Goal: Task Accomplishment & Management: Complete application form

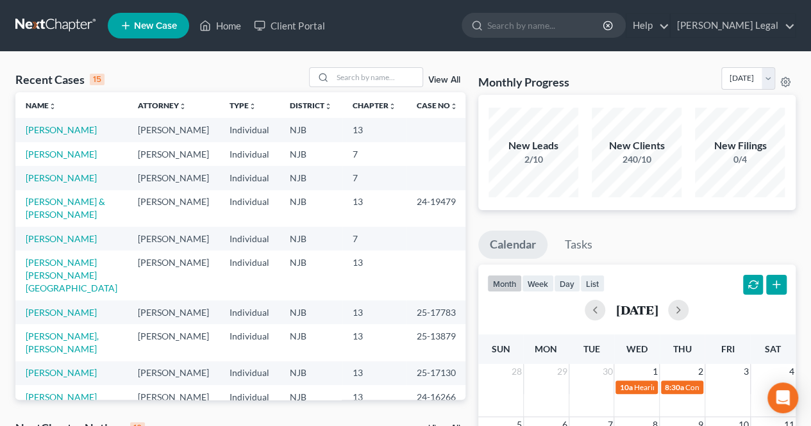
click at [360, 85] on input "search" at bounding box center [378, 77] width 90 height 19
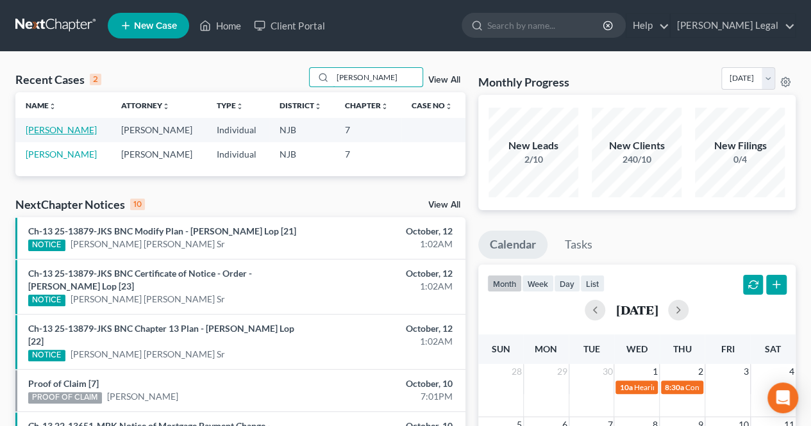
type input "[PERSON_NAME]"
click at [53, 129] on link "[PERSON_NAME]" at bounding box center [61, 129] width 71 height 11
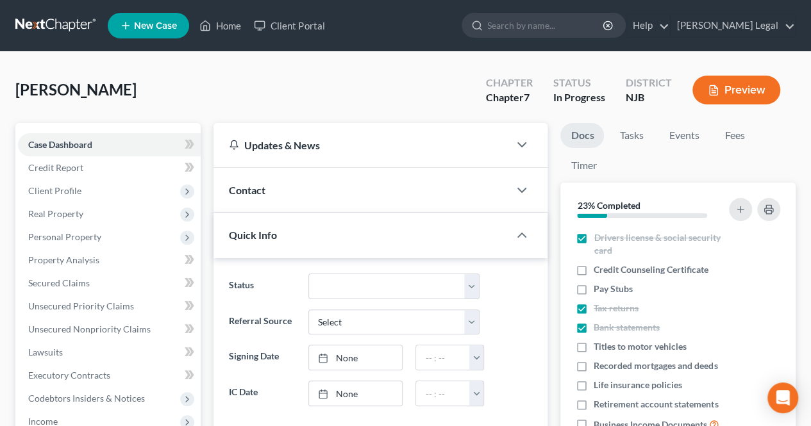
scroll to position [12, 0]
click at [94, 189] on span "Client Profile" at bounding box center [109, 190] width 183 height 23
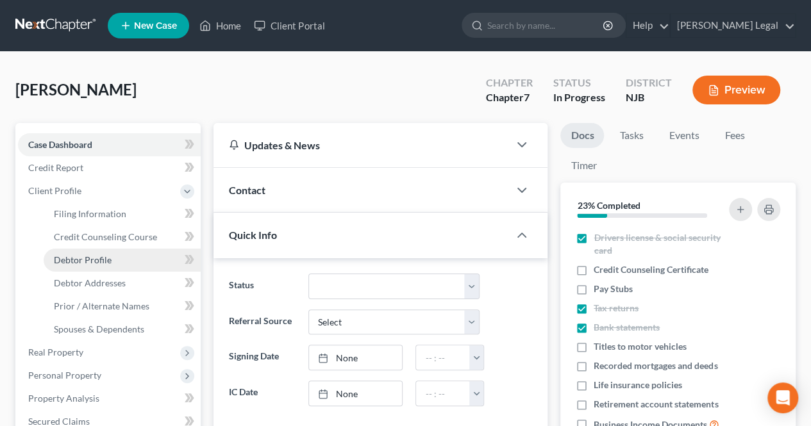
click at [115, 262] on link "Debtor Profile" at bounding box center [122, 260] width 157 height 23
select select "0"
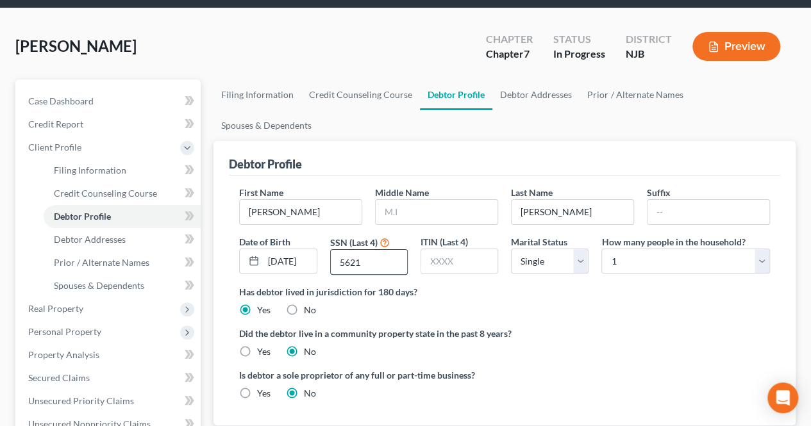
scroll to position [64, 0]
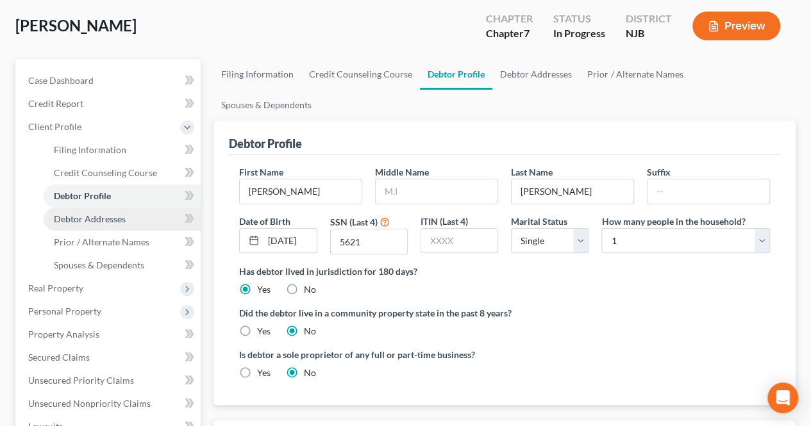
click at [144, 214] on link "Debtor Addresses" at bounding box center [122, 219] width 157 height 23
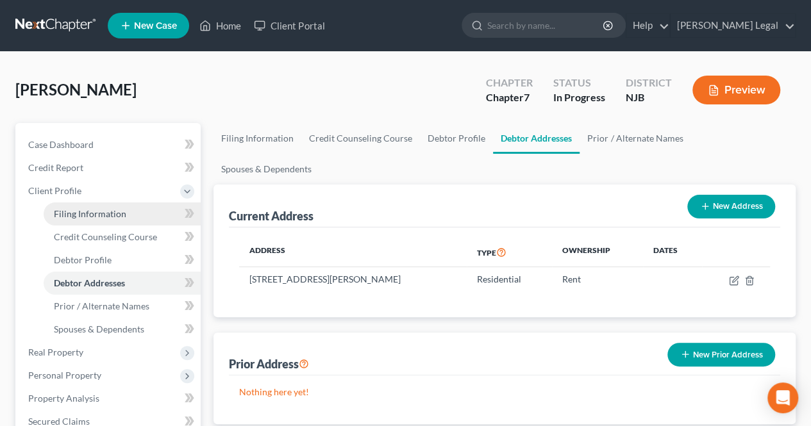
click at [97, 215] on span "Filing Information" at bounding box center [90, 213] width 72 height 11
select select "1"
select select "0"
select select "51"
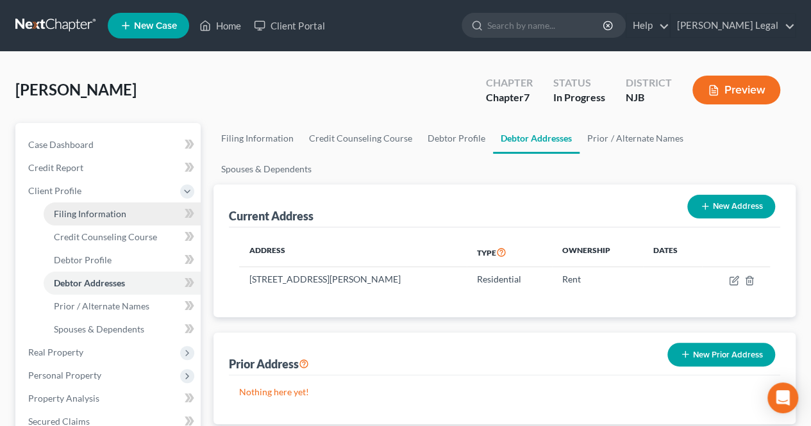
select select "0"
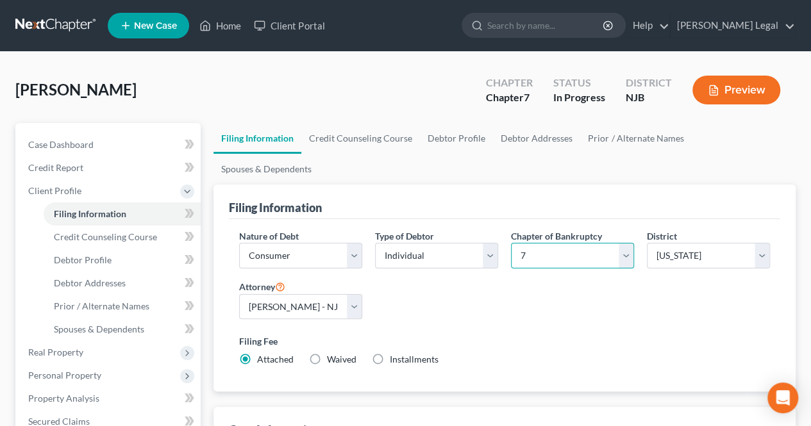
click at [570, 243] on select "Select 7 11 12 13" at bounding box center [572, 256] width 123 height 26
select select "3"
click at [511, 243] on select "Select 7 11 12 13" at bounding box center [572, 256] width 123 height 26
click at [767, 92] on button "Preview" at bounding box center [736, 90] width 88 height 29
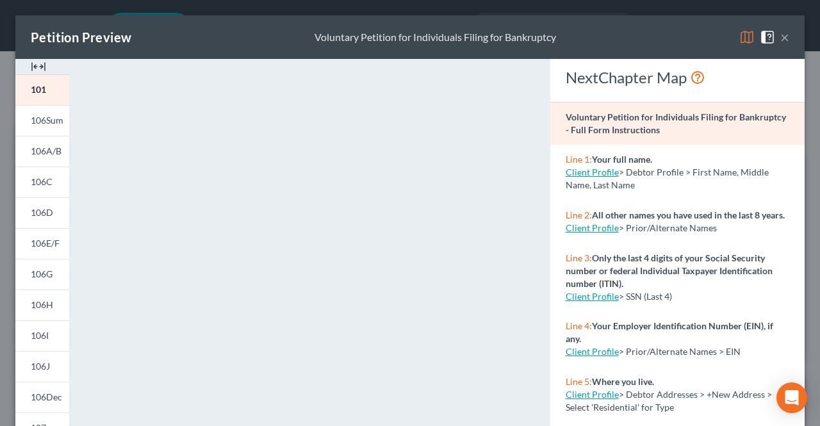
scroll to position [64, 0]
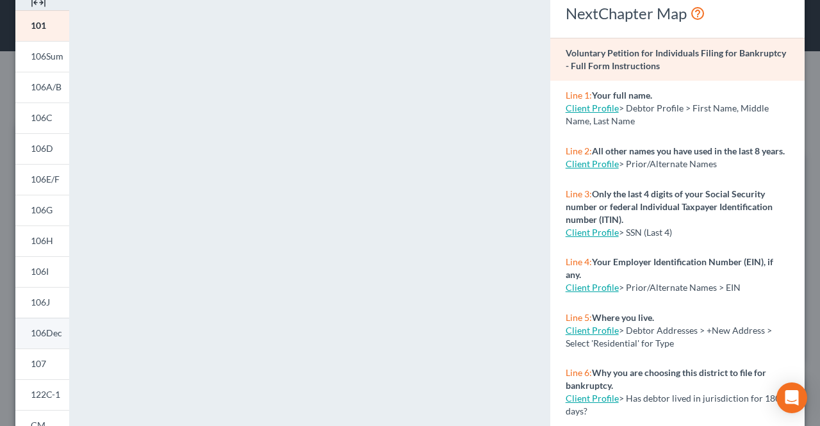
click at [60, 323] on link "106Dec" at bounding box center [42, 333] width 54 height 31
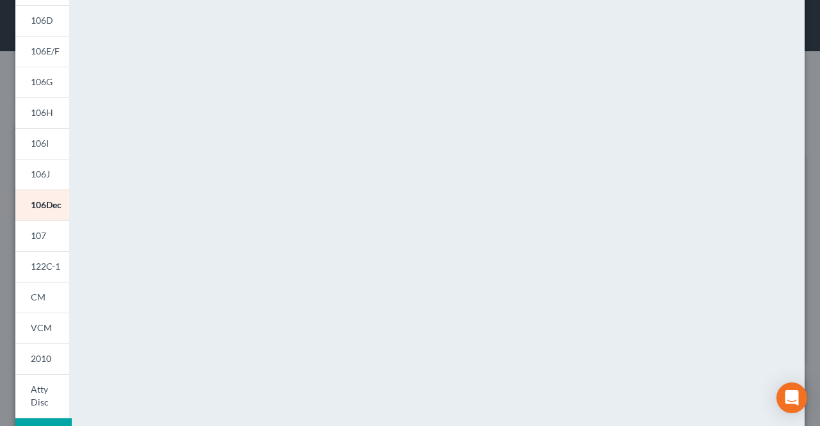
scroll to position [256, 0]
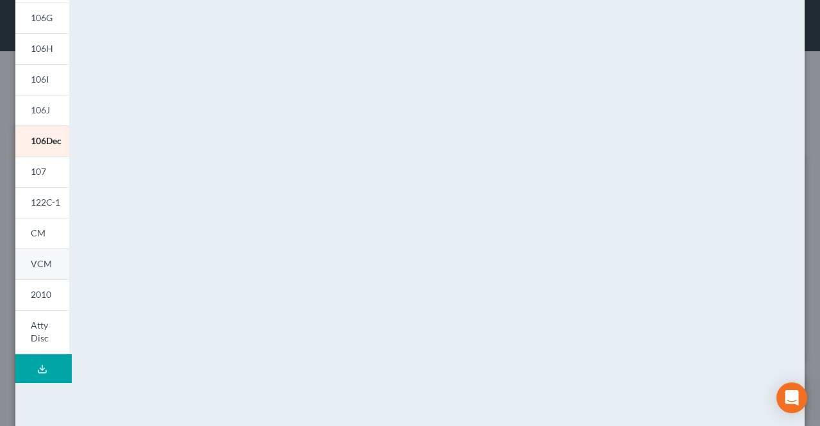
click at [42, 260] on span "VCM" at bounding box center [41, 263] width 21 height 11
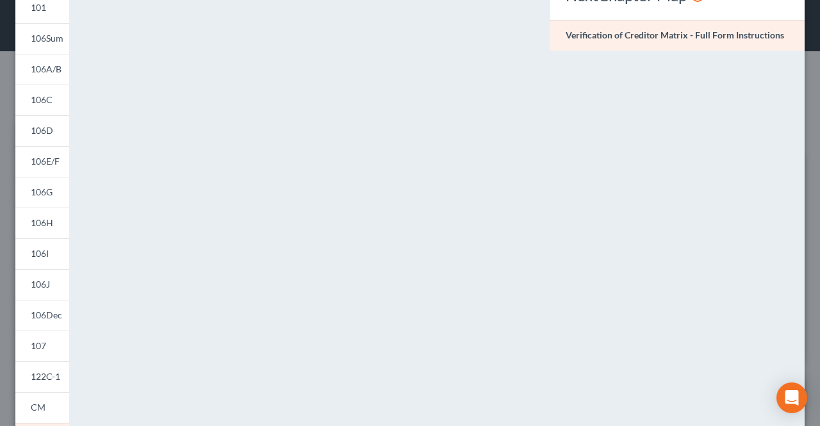
scroll to position [192, 0]
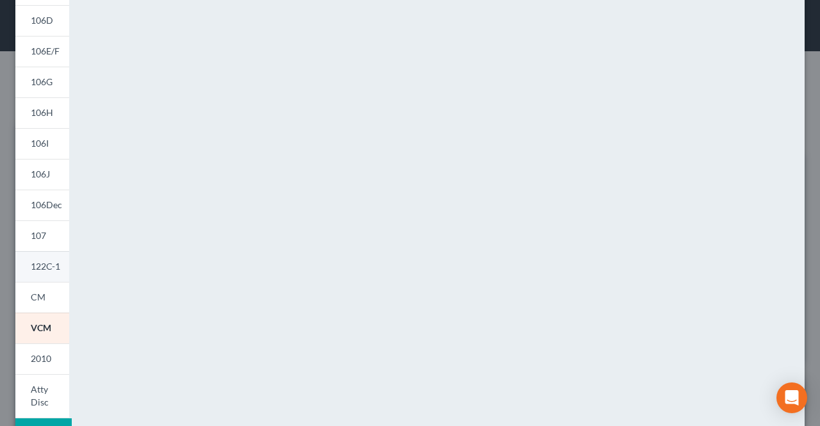
click at [49, 271] on span "122C-1" at bounding box center [45, 266] width 29 height 11
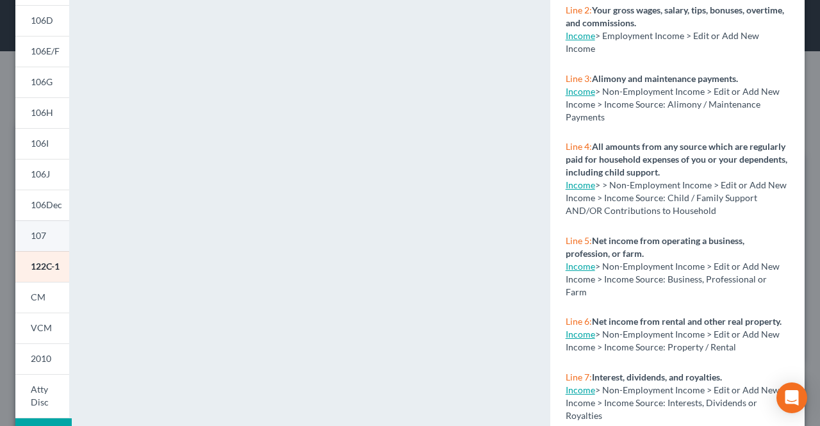
click at [37, 237] on span "107" at bounding box center [38, 235] width 15 height 11
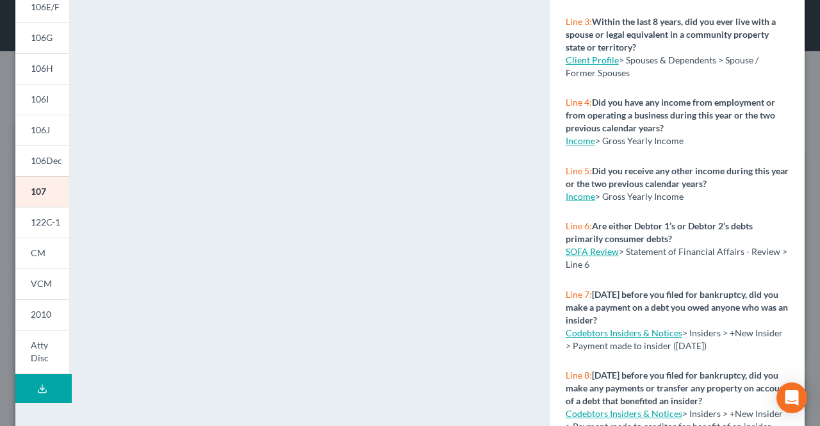
scroll to position [256, 0]
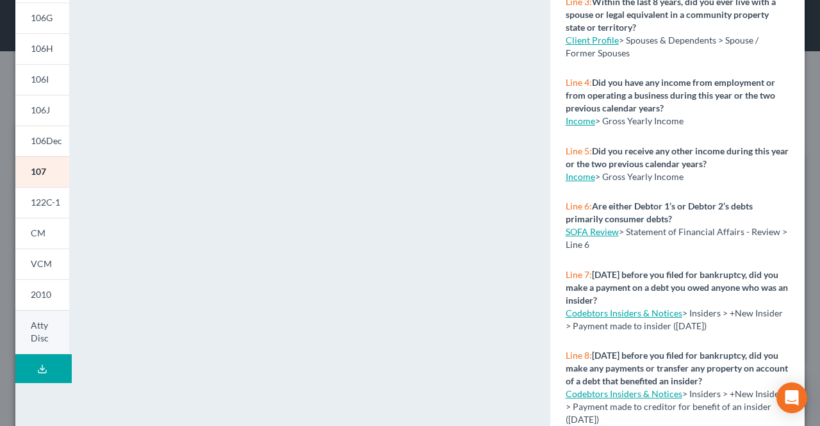
click at [46, 329] on span "Atty Disc" at bounding box center [40, 332] width 18 height 24
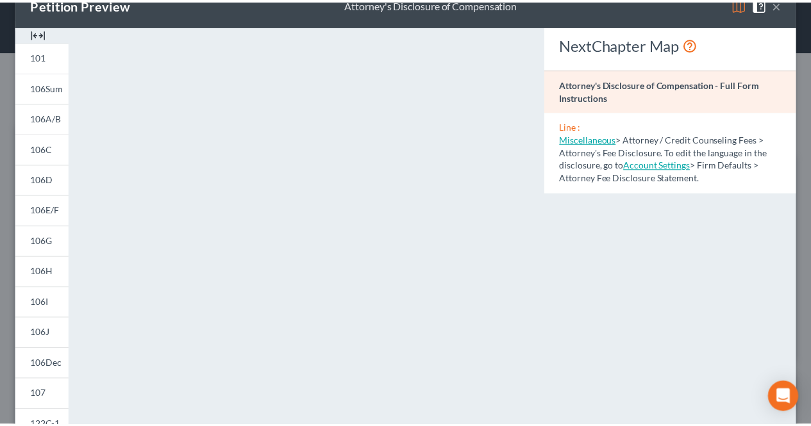
scroll to position [0, 0]
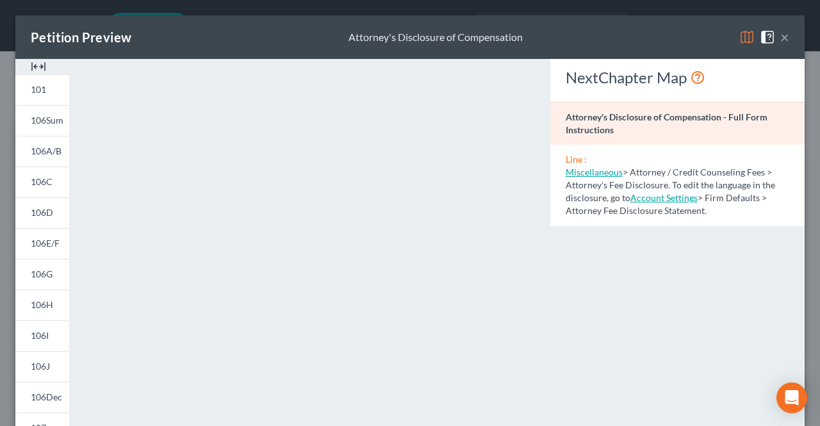
click at [781, 31] on button "×" at bounding box center [785, 36] width 9 height 15
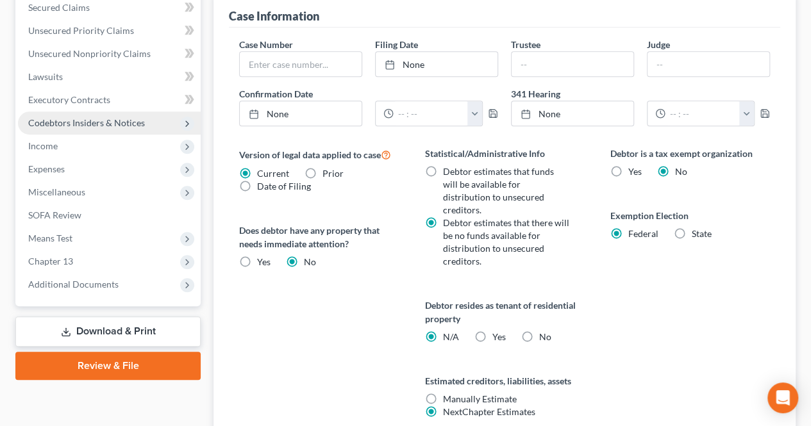
scroll to position [449, 0]
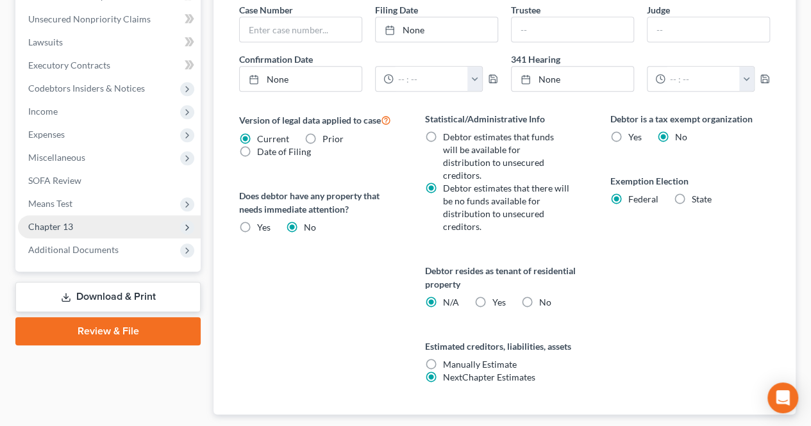
click at [69, 225] on span "Chapter 13" at bounding box center [50, 226] width 45 height 11
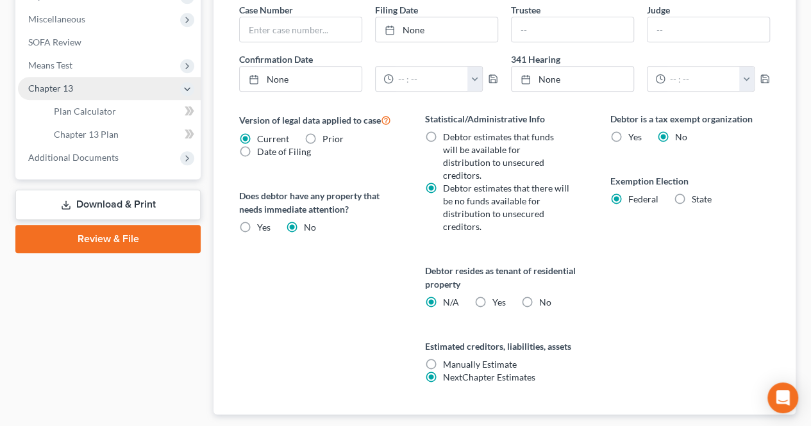
scroll to position [310, 0]
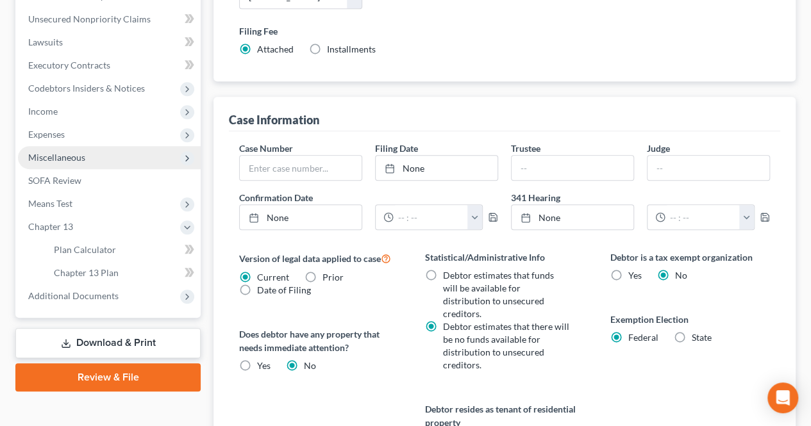
click at [77, 164] on span "Miscellaneous" at bounding box center [109, 157] width 183 height 23
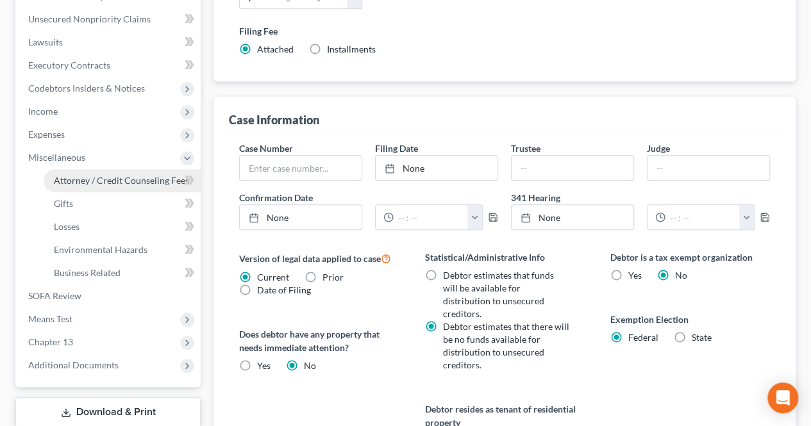
click at [78, 176] on span "Attorney / Credit Counseling Fees" at bounding box center [121, 180] width 135 height 11
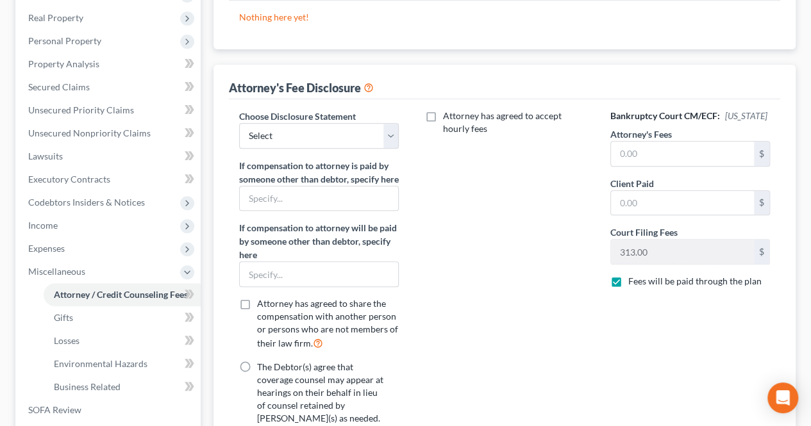
scroll to position [128, 0]
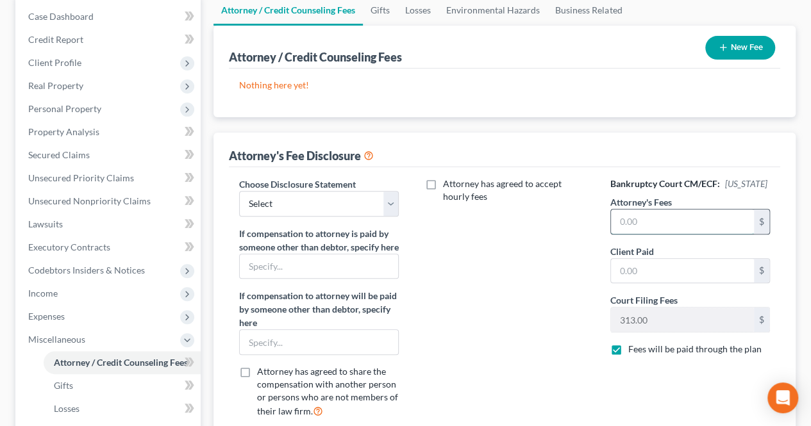
click at [646, 216] on input "text" at bounding box center [682, 222] width 143 height 24
type input "4,750.00"
click at [647, 267] on input "text" at bounding box center [682, 271] width 143 height 24
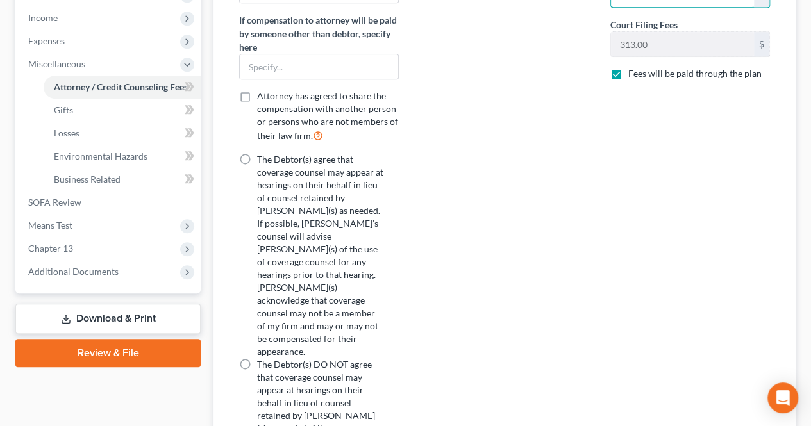
scroll to position [424, 0]
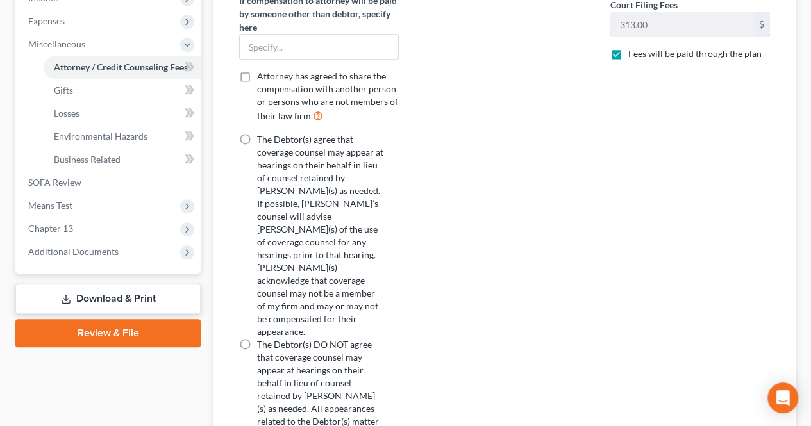
type input "1,000.00"
click at [257, 338] on label "The Debtor(s) DO NOT agree that coverage counsel may appear at hearings on thei…" at bounding box center [320, 402] width 126 height 128
click at [262, 338] on input "The Debtor(s) DO NOT agree that coverage counsel may appear at hearings on thei…" at bounding box center [266, 342] width 8 height 8
radio input "true"
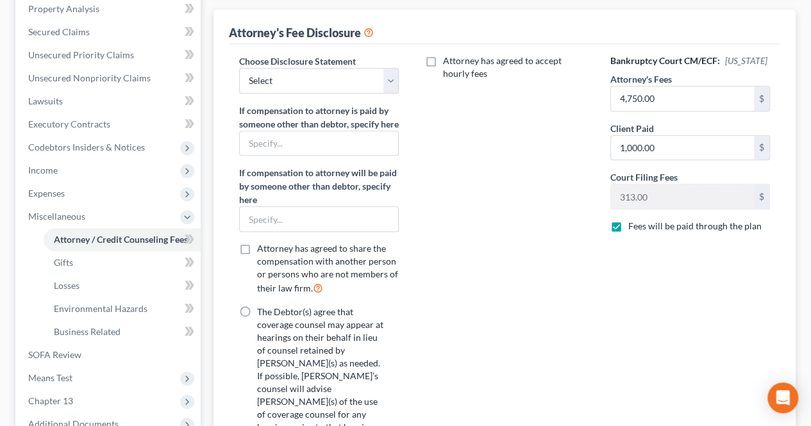
scroll to position [231, 0]
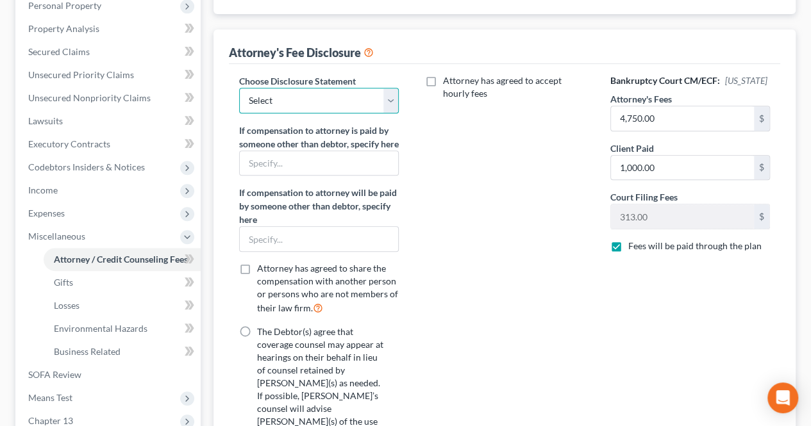
click at [281, 102] on select "Select Fee Disclosure" at bounding box center [319, 101] width 160 height 26
select select "0"
click at [239, 88] on select "Select Fee Disclosure" at bounding box center [319, 101] width 160 height 26
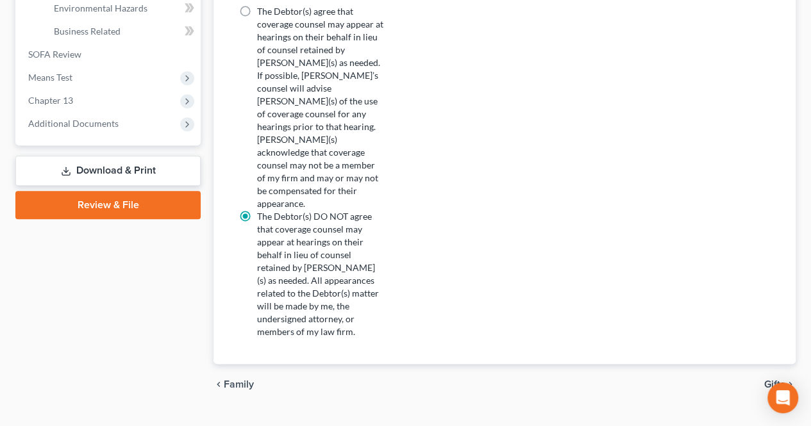
click at [779, 379] on span "Gifts" at bounding box center [774, 384] width 21 height 10
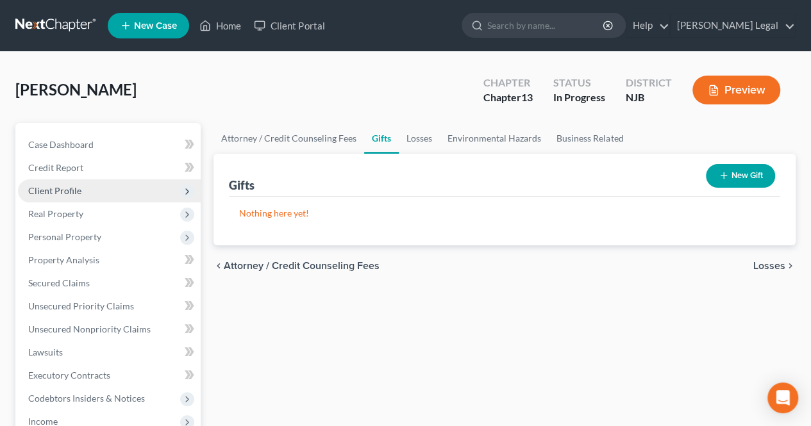
click at [74, 187] on span "Client Profile" at bounding box center [54, 190] width 53 height 11
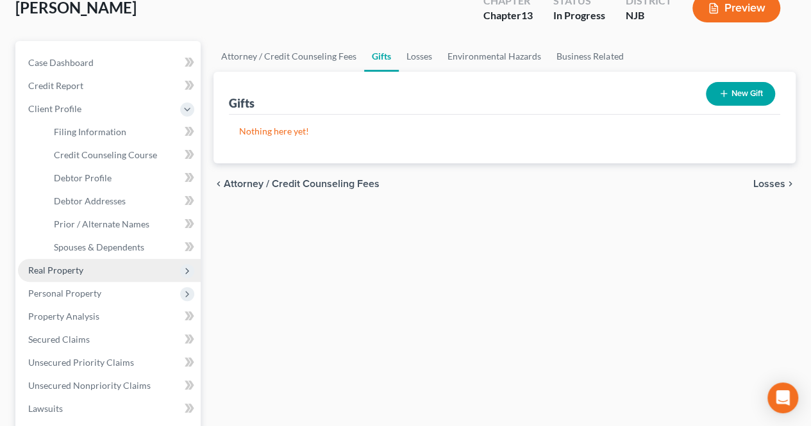
scroll to position [128, 0]
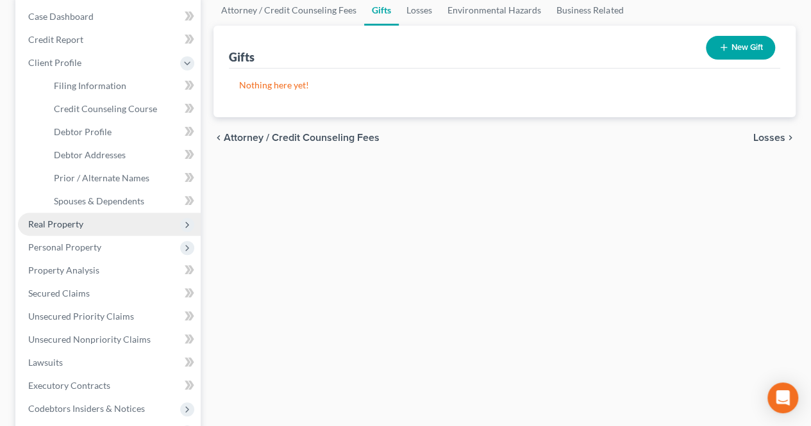
click at [101, 229] on span "Real Property" at bounding box center [109, 224] width 183 height 23
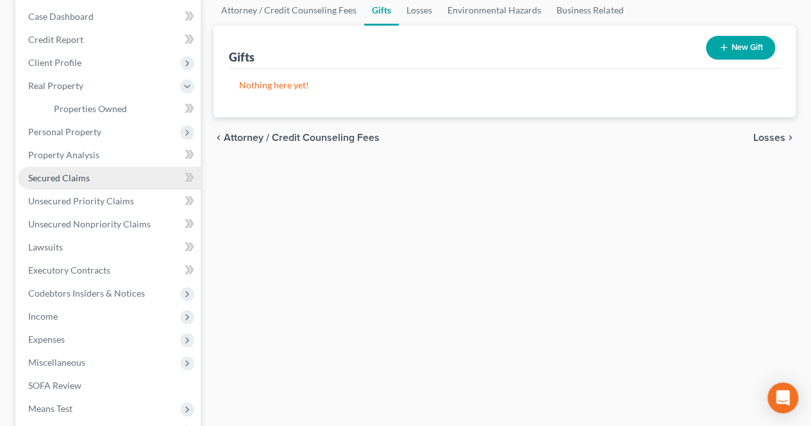
click at [81, 174] on span "Secured Claims" at bounding box center [59, 177] width 62 height 11
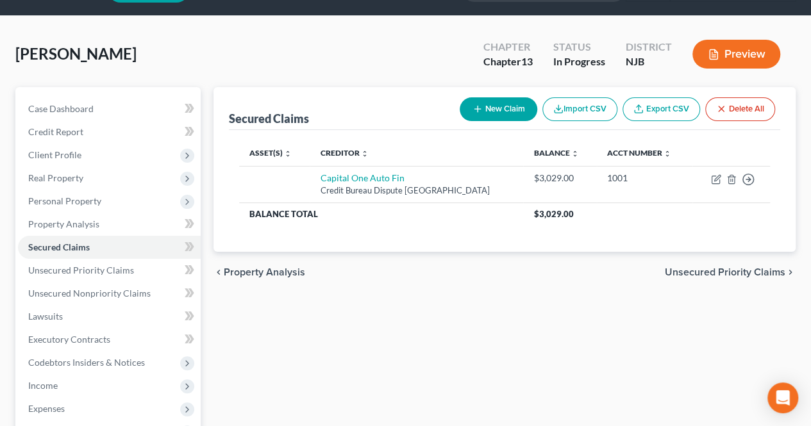
scroll to position [64, 0]
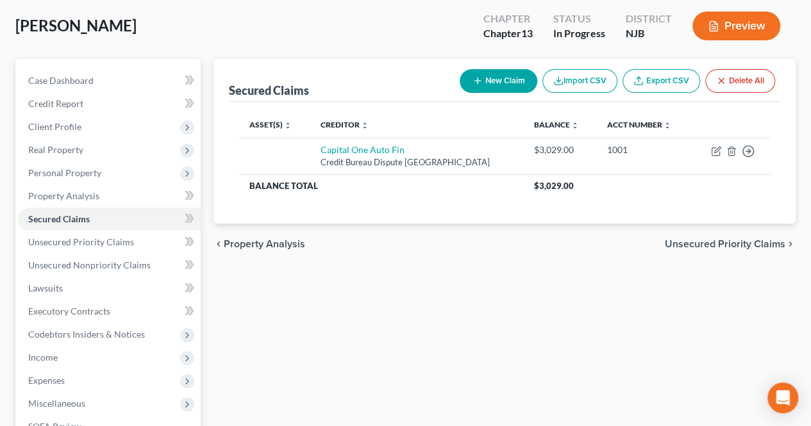
click at [411, 328] on div "Secured Claims New Claim Import CSV Export CSV Delete All Asset(s) expand_more …" at bounding box center [504, 325] width 595 height 533
click at [88, 151] on span "Real Property" at bounding box center [109, 149] width 183 height 23
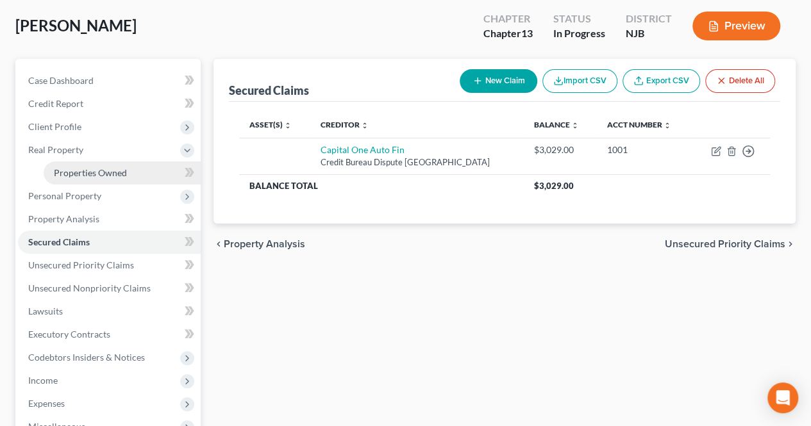
click at [113, 172] on span "Properties Owned" at bounding box center [90, 172] width 73 height 11
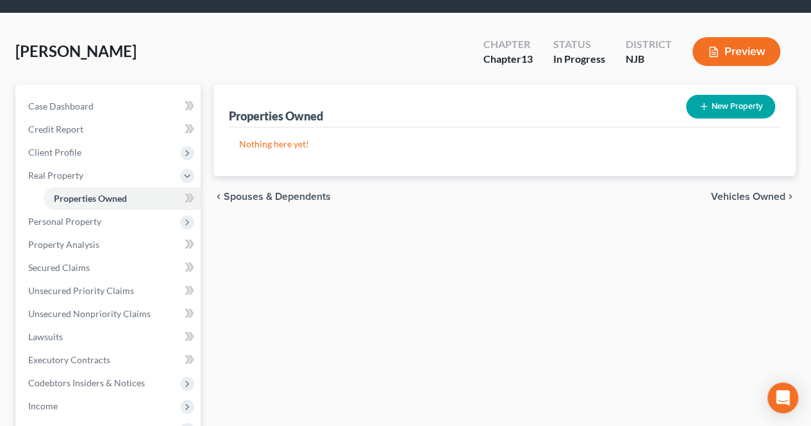
scroll to position [64, 0]
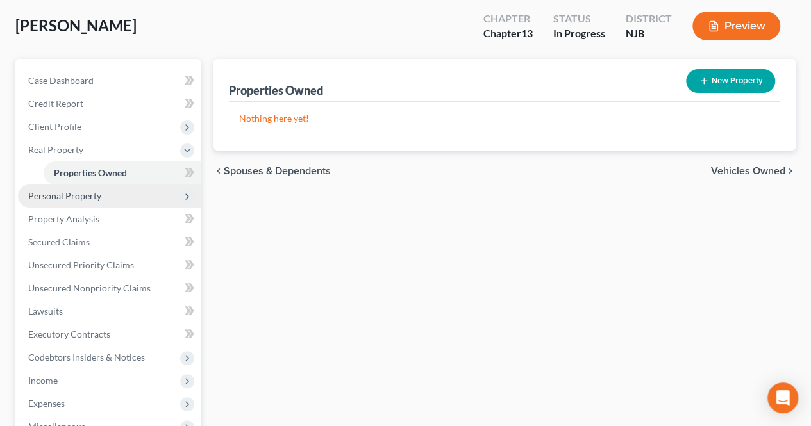
click at [108, 197] on span "Personal Property" at bounding box center [109, 196] width 183 height 23
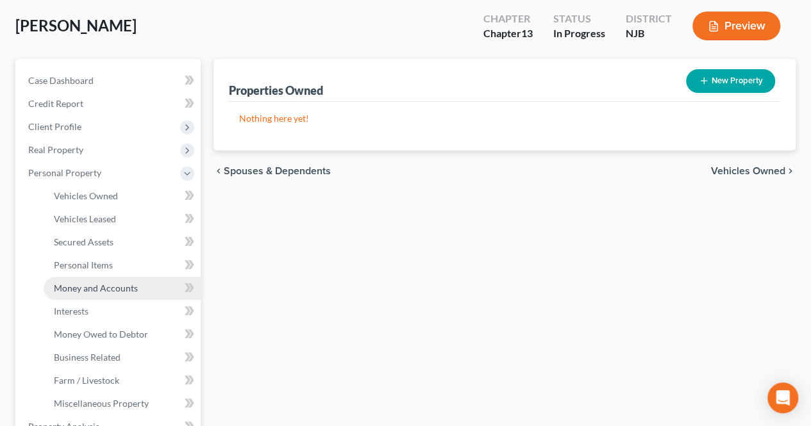
click at [135, 284] on span "Money and Accounts" at bounding box center [96, 288] width 84 height 11
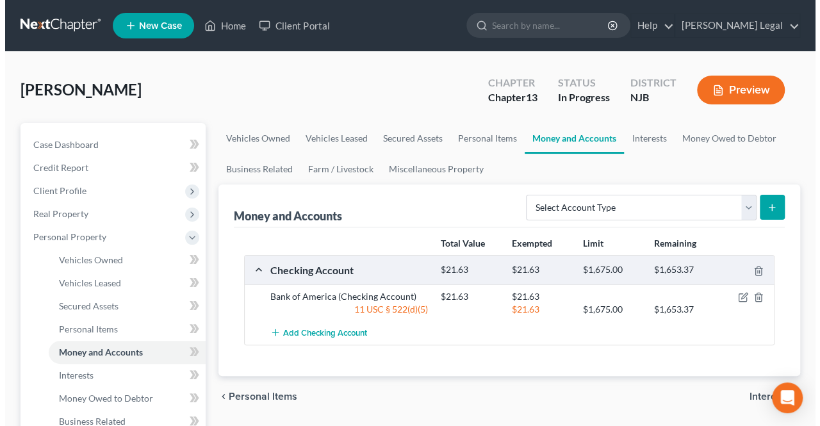
scroll to position [64, 0]
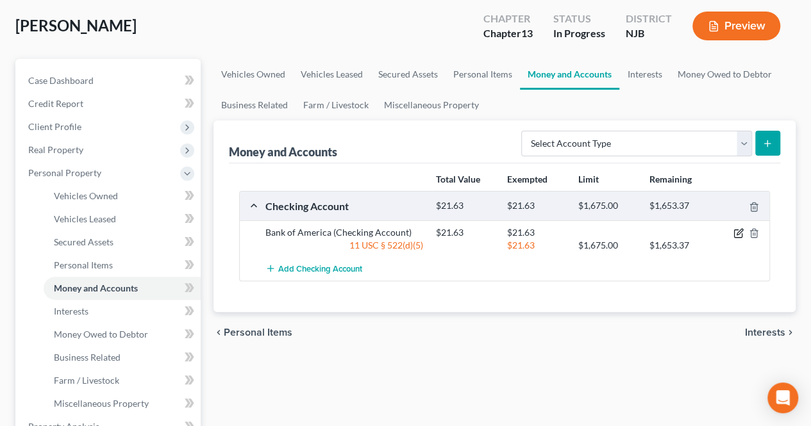
click at [738, 235] on icon "button" at bounding box center [738, 233] width 10 height 10
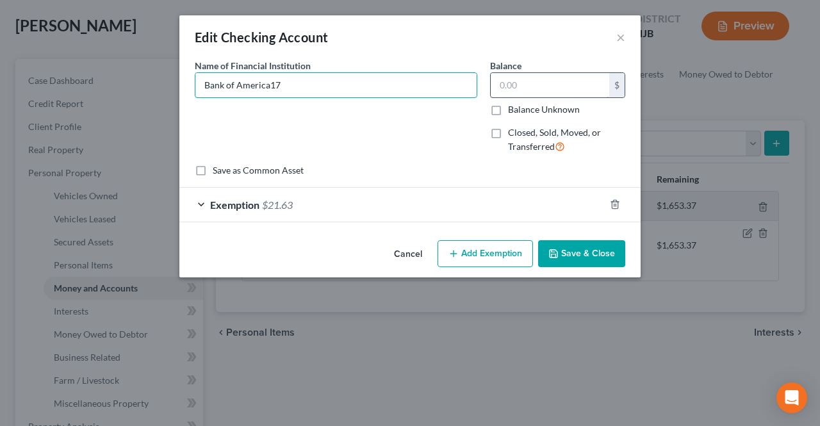
type input "Bank of America17"
click at [558, 90] on input "text" at bounding box center [550, 85] width 119 height 24
type input "17.09"
click at [537, 203] on div "Exemption $21.63" at bounding box center [392, 205] width 426 height 34
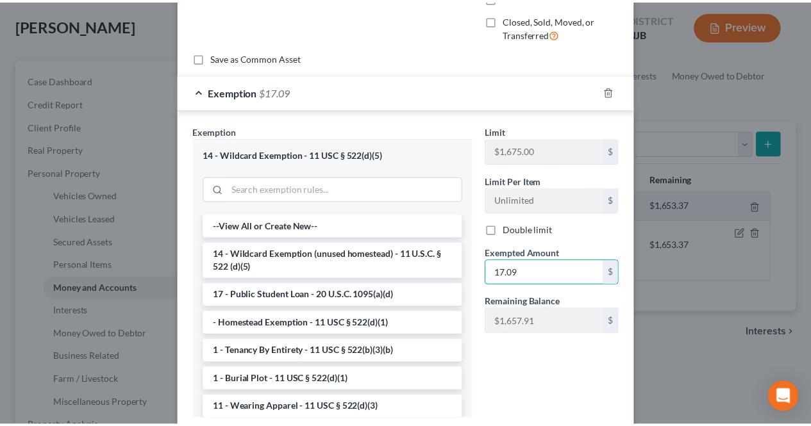
scroll to position [196, 0]
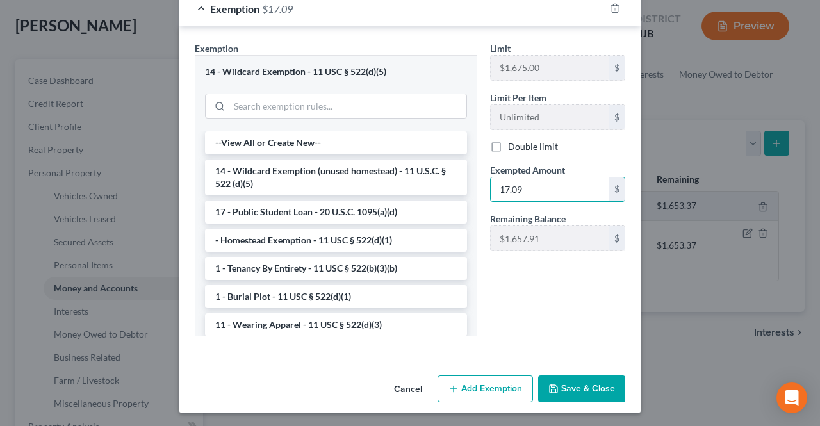
type input "17.09"
click at [576, 395] on button "Save & Close" at bounding box center [581, 389] width 87 height 27
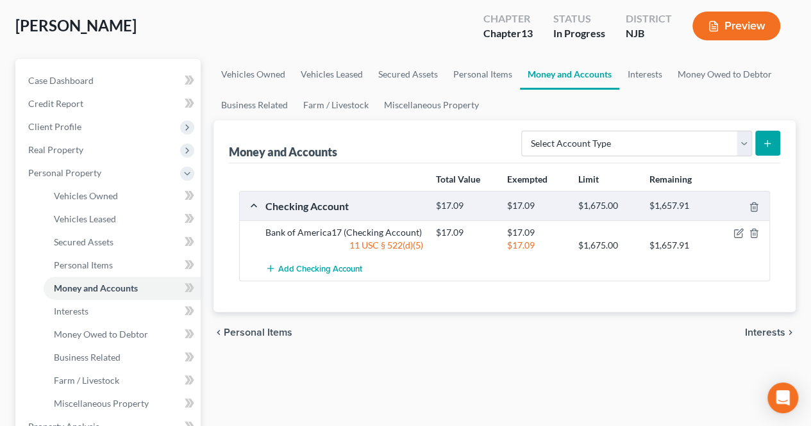
click at [754, 328] on span "Interests" at bounding box center [765, 333] width 40 height 10
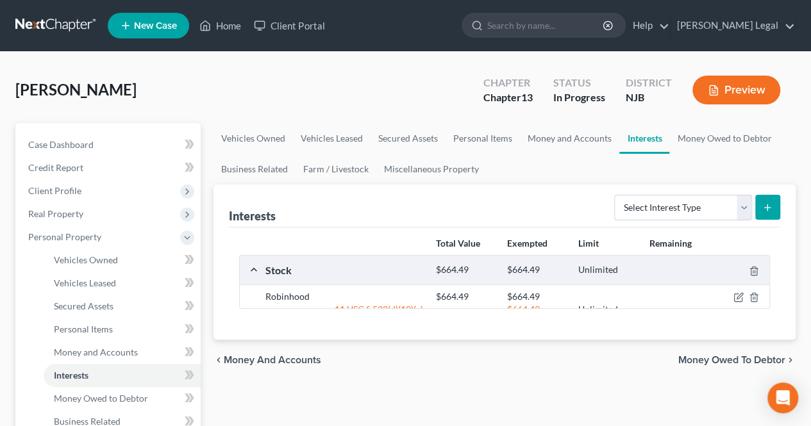
scroll to position [64, 0]
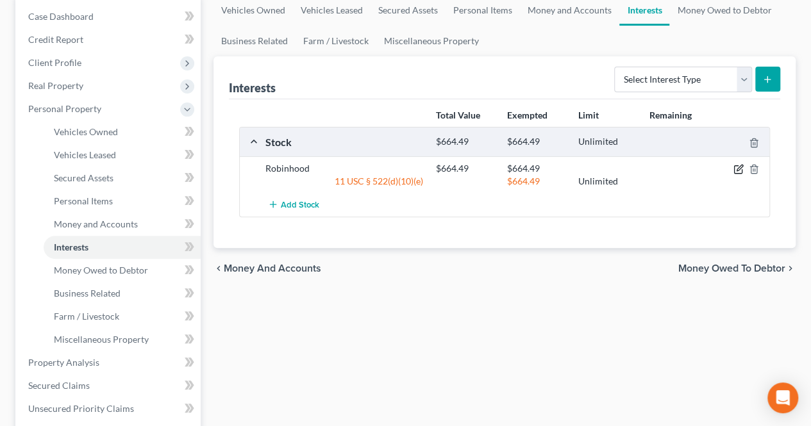
click at [737, 166] on icon "button" at bounding box center [738, 169] width 10 height 10
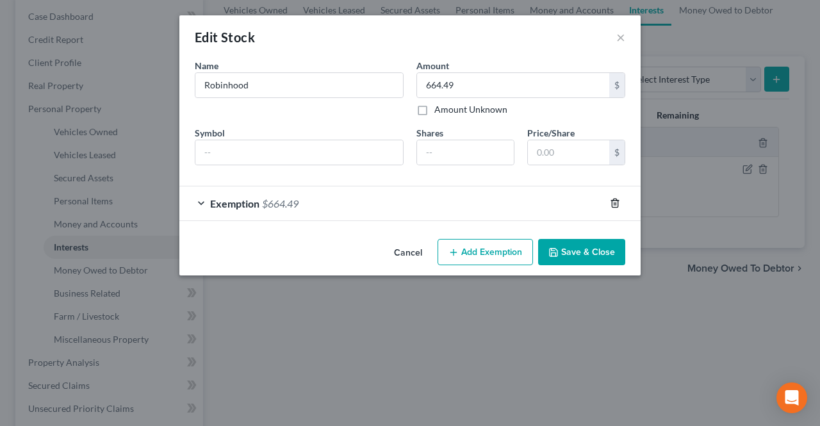
click at [613, 203] on icon "button" at bounding box center [615, 203] width 10 height 10
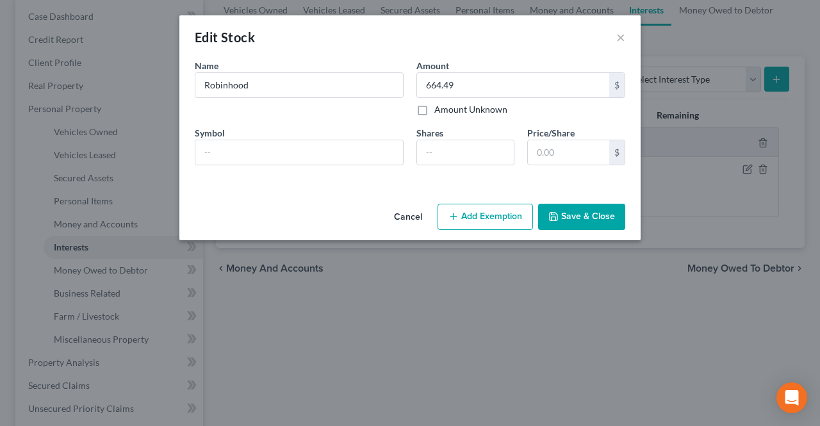
click at [481, 110] on label "Amount Unknown" at bounding box center [471, 109] width 73 height 13
click at [448, 110] on input "Amount Unknown" at bounding box center [444, 107] width 8 height 8
checkbox input "true"
type input "0.00"
click at [587, 222] on button "Save & Close" at bounding box center [581, 217] width 87 height 27
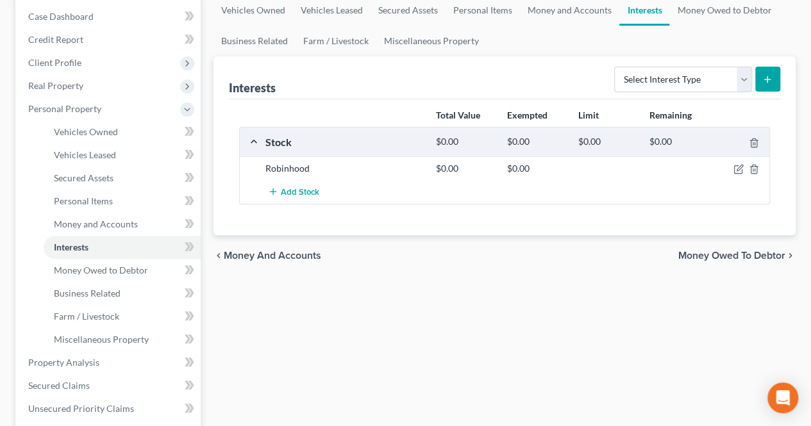
click at [753, 266] on div "chevron_left Money and Accounts Money Owed to Debtor chevron_right" at bounding box center [504, 255] width 582 height 41
click at [699, 254] on span "Money Owed to Debtor" at bounding box center [731, 256] width 107 height 10
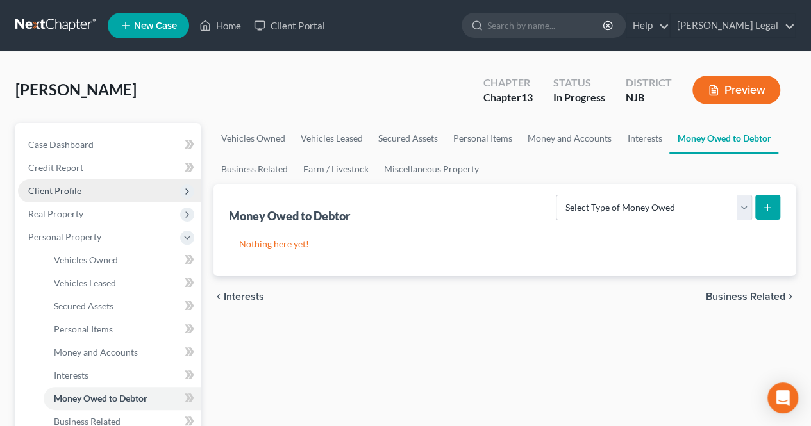
click at [76, 189] on span "Client Profile" at bounding box center [54, 190] width 53 height 11
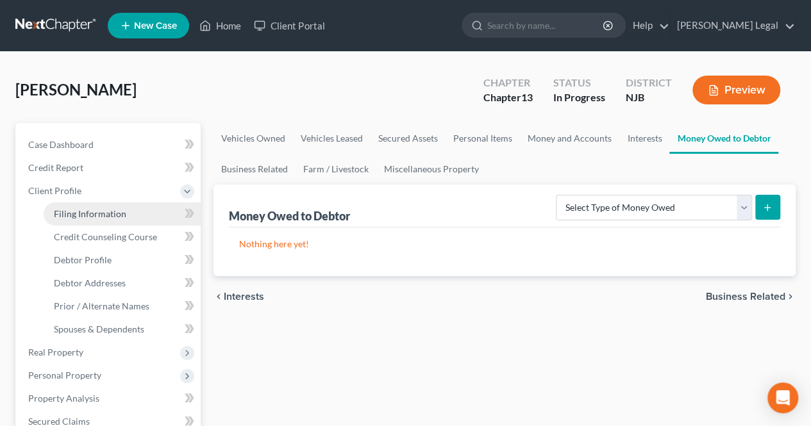
click at [101, 214] on span "Filing Information" at bounding box center [90, 213] width 72 height 11
select select "1"
select select "0"
select select "3"
select select "51"
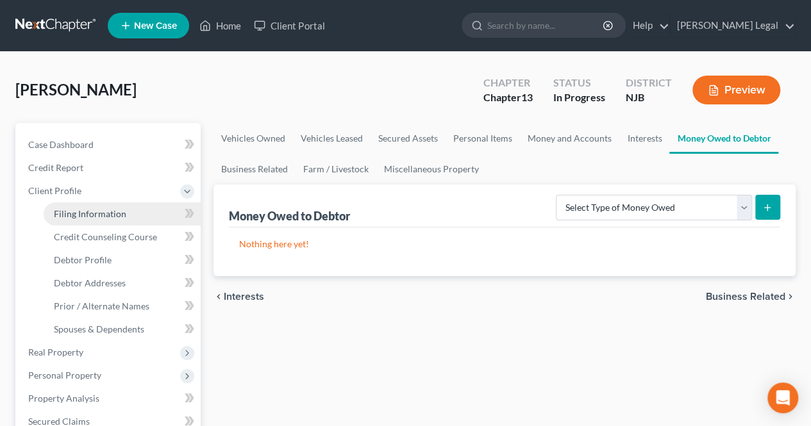
select select "0"
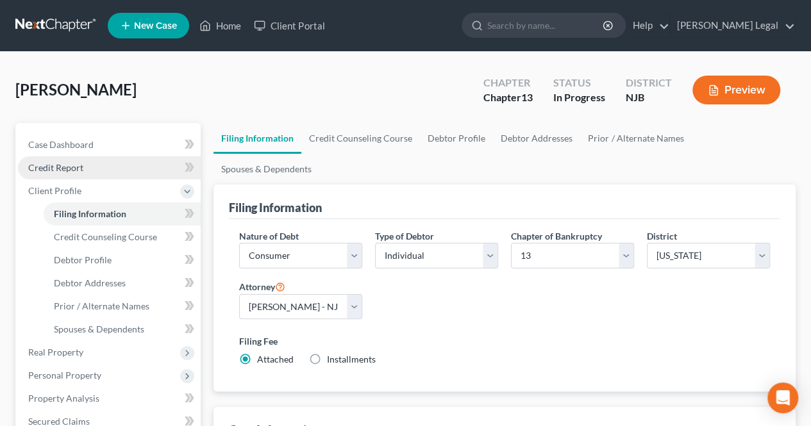
click at [101, 172] on link "Credit Report" at bounding box center [109, 167] width 183 height 23
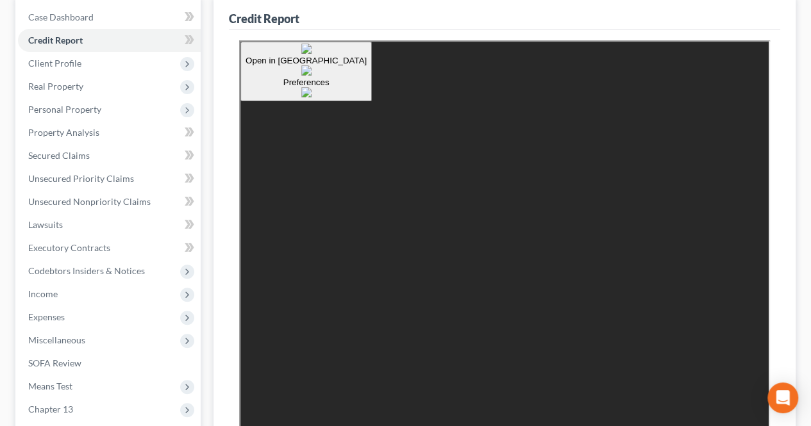
scroll to position [128, 0]
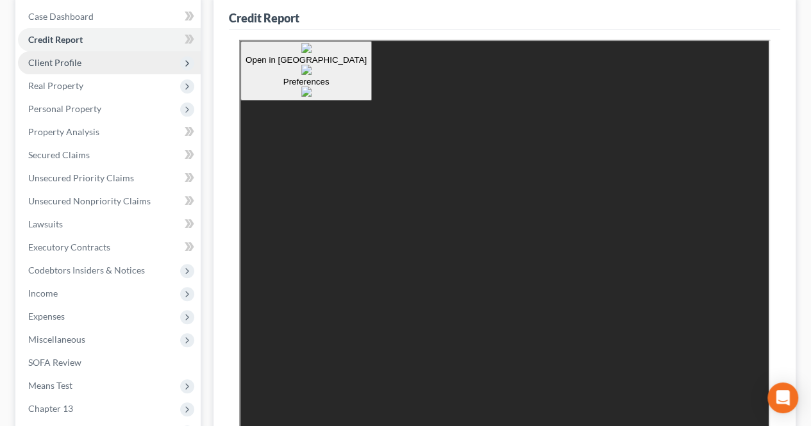
click at [147, 67] on span "Client Profile" at bounding box center [109, 62] width 183 height 23
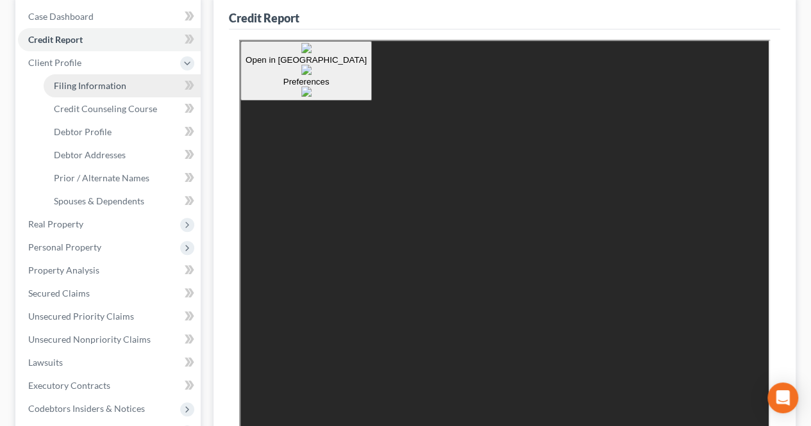
click at [140, 80] on link "Filing Information" at bounding box center [122, 85] width 157 height 23
select select "1"
select select "0"
select select "3"
select select "51"
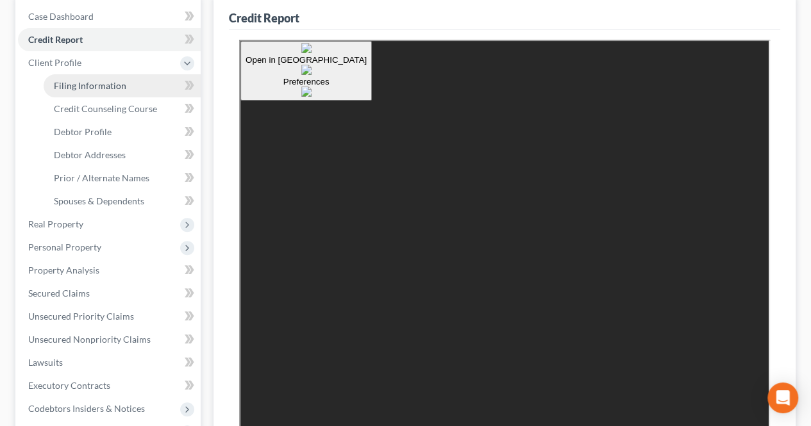
select select "0"
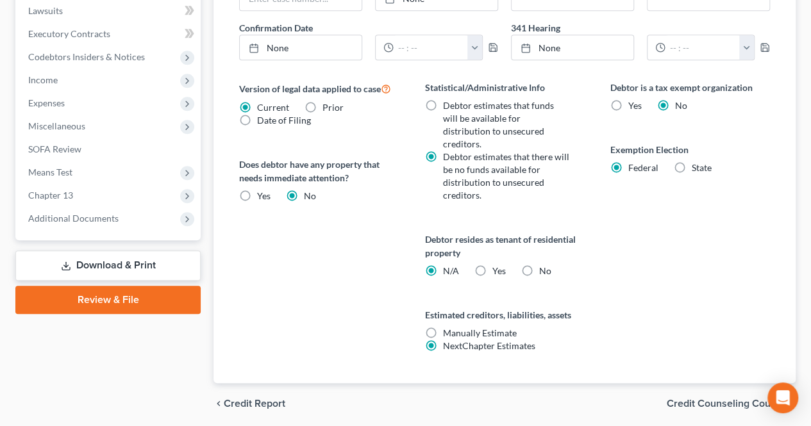
click at [703, 399] on span "Credit Counseling Course" at bounding box center [726, 404] width 119 height 10
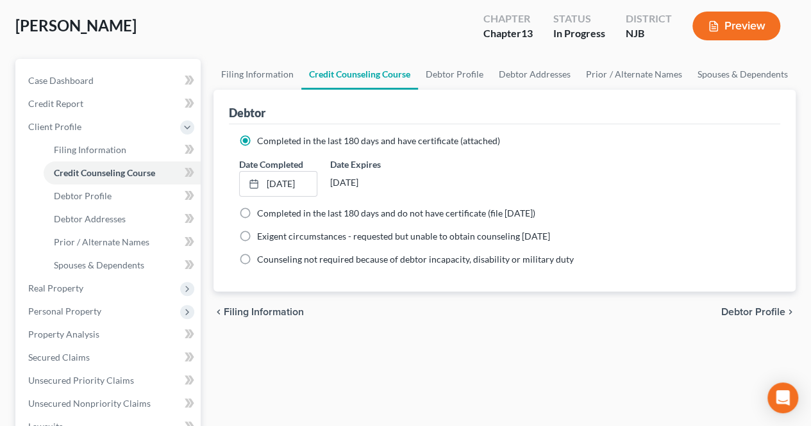
click at [724, 307] on span "Debtor Profile" at bounding box center [753, 312] width 64 height 10
select select "0"
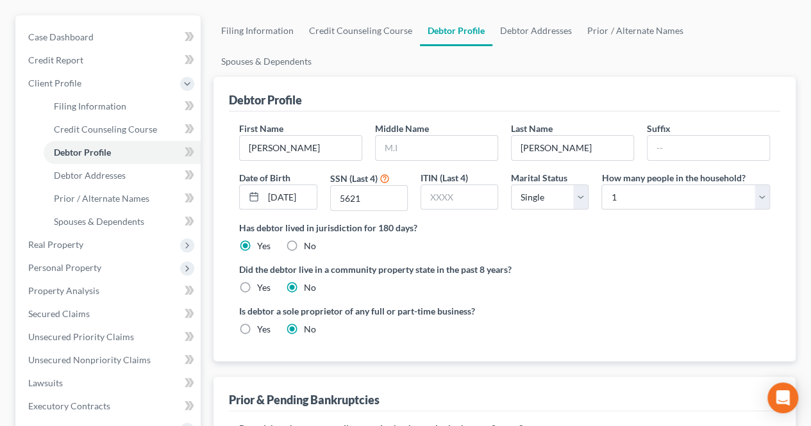
scroll to position [128, 0]
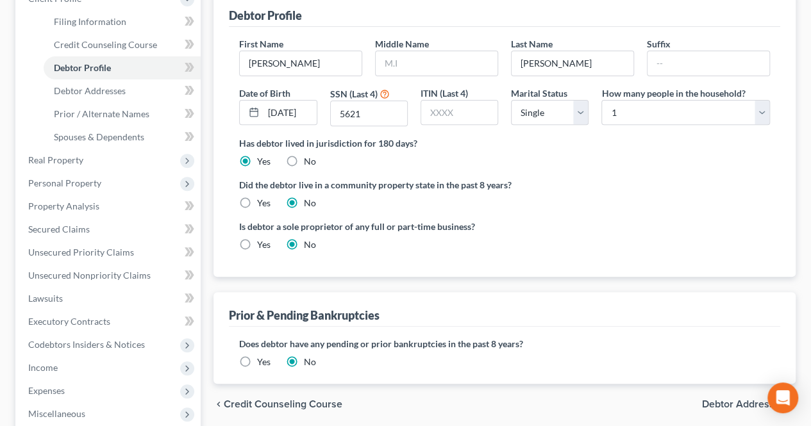
click at [717, 399] on span "Debtor Addresses" at bounding box center [743, 404] width 83 height 10
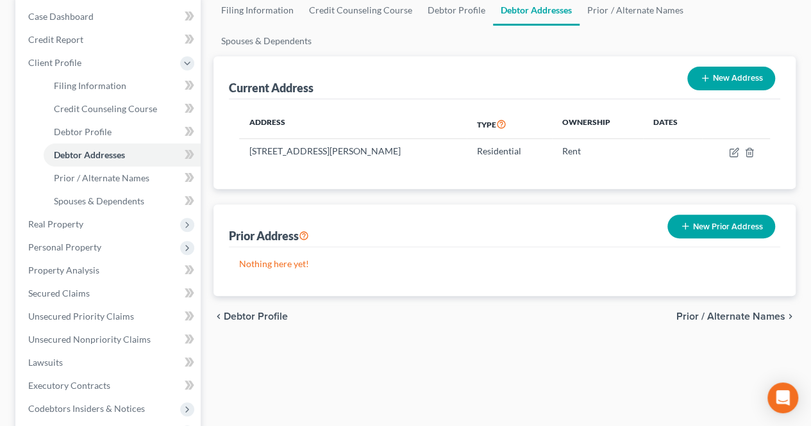
click at [683, 312] on span "Prior / Alternate Names" at bounding box center [730, 317] width 109 height 10
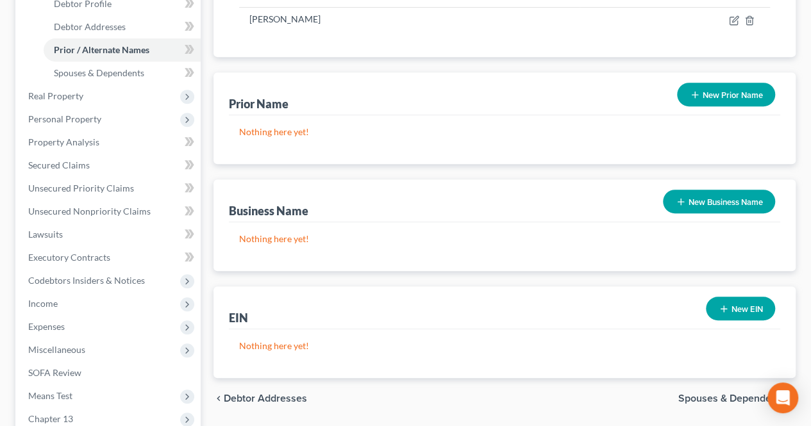
click at [711, 394] on span "Spouses & Dependents" at bounding box center [731, 399] width 107 height 10
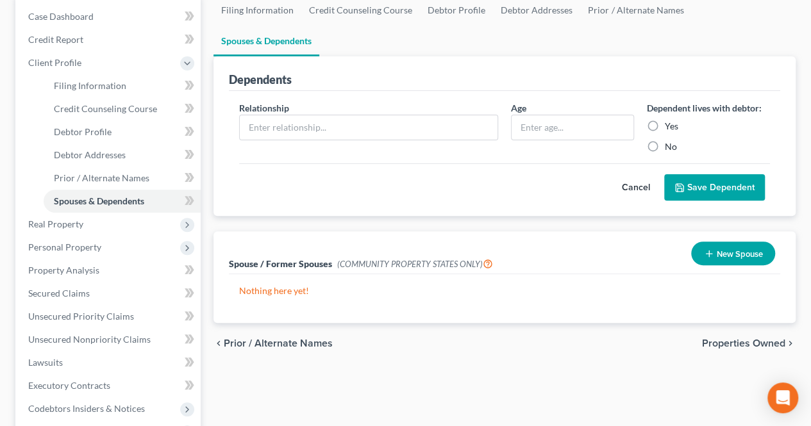
drag, startPoint x: 719, startPoint y: 308, endPoint x: 706, endPoint y: 306, distance: 13.7
click at [719, 338] on span "Properties Owned" at bounding box center [743, 343] width 83 height 10
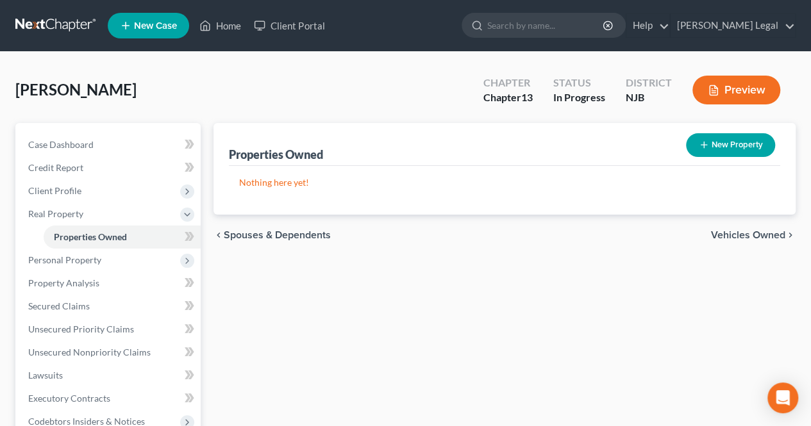
click at [732, 228] on div "chevron_left Spouses & Dependents Vehicles Owned chevron_right" at bounding box center [504, 235] width 582 height 41
click at [719, 235] on span "Vehicles Owned" at bounding box center [748, 235] width 74 height 10
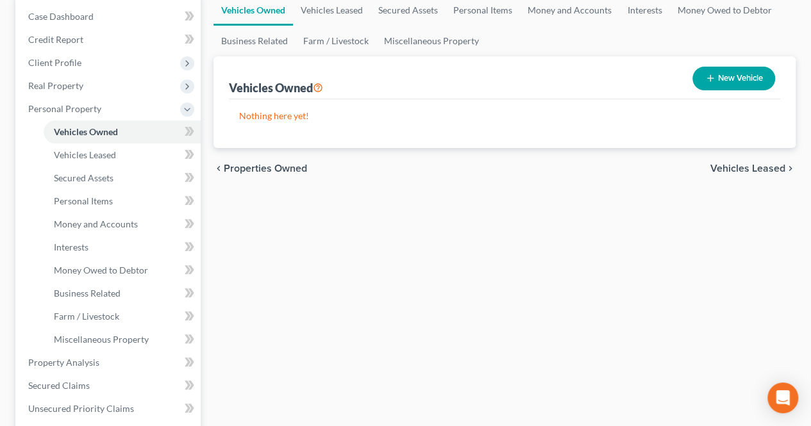
click at [738, 167] on span "Vehicles Leased" at bounding box center [747, 168] width 75 height 10
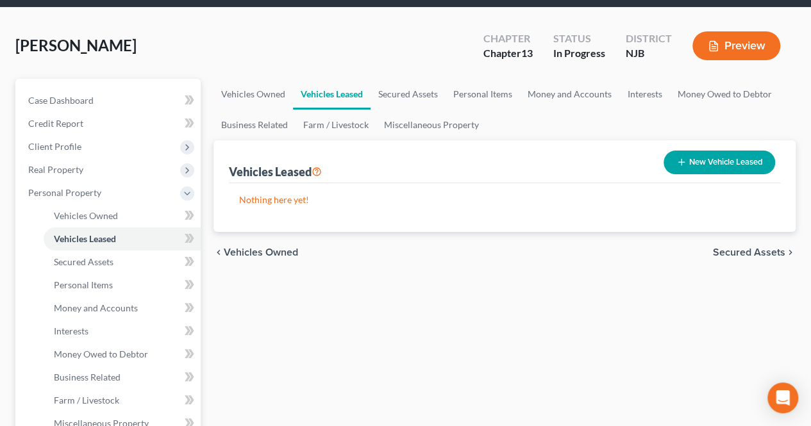
scroll to position [64, 0]
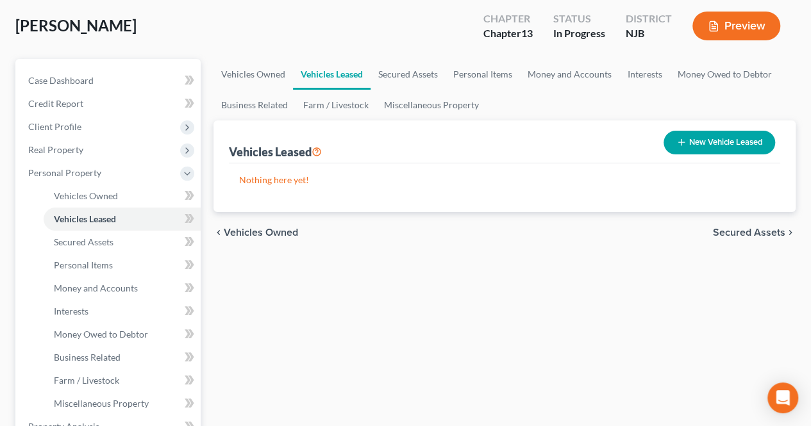
click at [740, 233] on span "Secured Assets" at bounding box center [749, 233] width 72 height 10
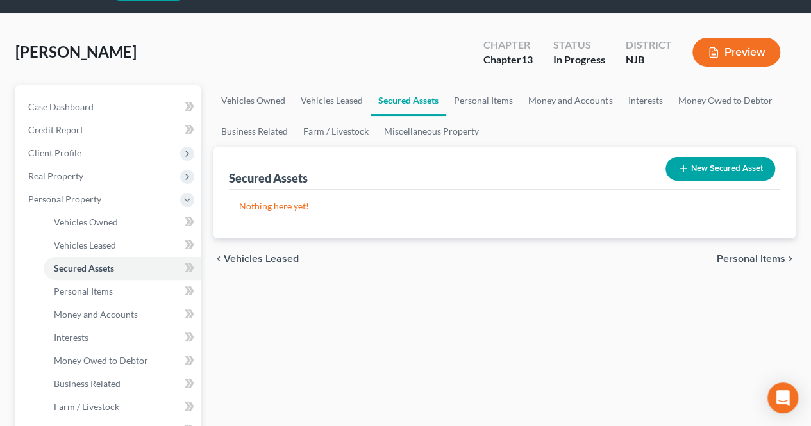
scroll to position [64, 0]
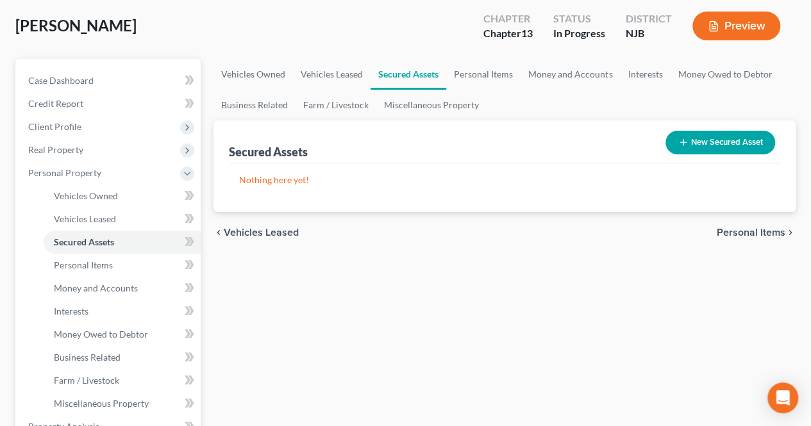
click at [737, 232] on span "Personal Items" at bounding box center [751, 233] width 69 height 10
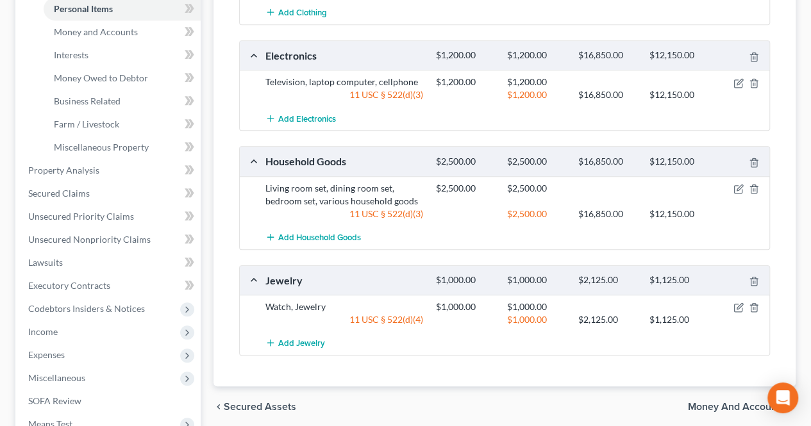
scroll to position [385, 0]
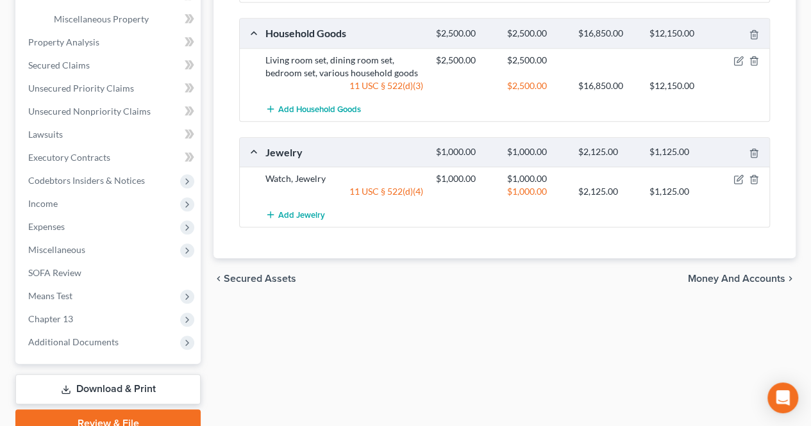
click at [710, 276] on span "Money and Accounts" at bounding box center [736, 279] width 97 height 10
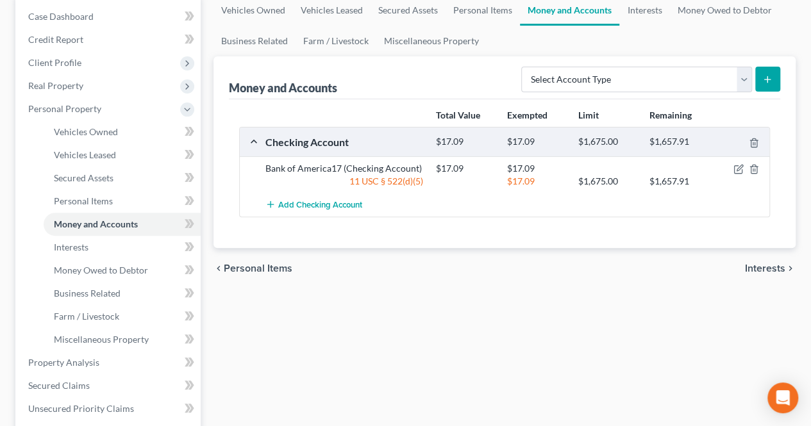
click at [757, 269] on span "Interests" at bounding box center [765, 268] width 40 height 10
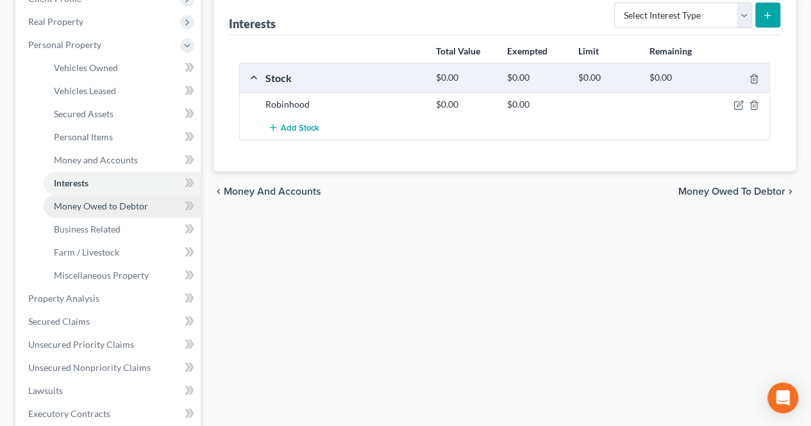
click at [144, 213] on link "Money Owed to Debtor" at bounding box center [122, 206] width 157 height 23
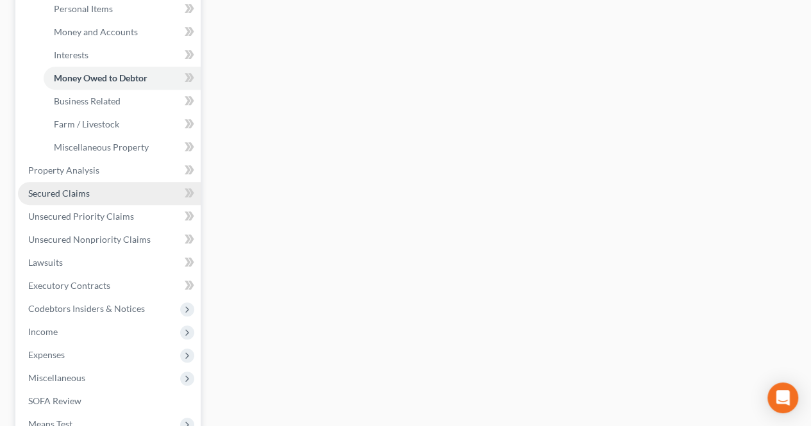
click at [165, 197] on link "Secured Claims" at bounding box center [109, 193] width 183 height 23
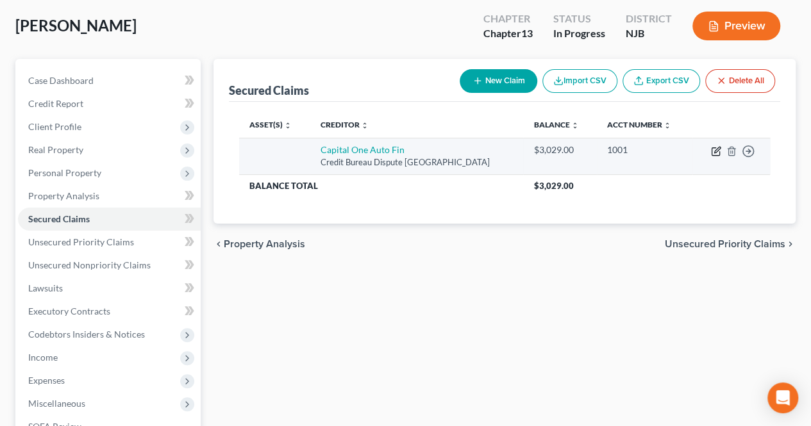
click at [714, 148] on icon "button" at bounding box center [716, 151] width 10 height 10
select select "45"
select select "0"
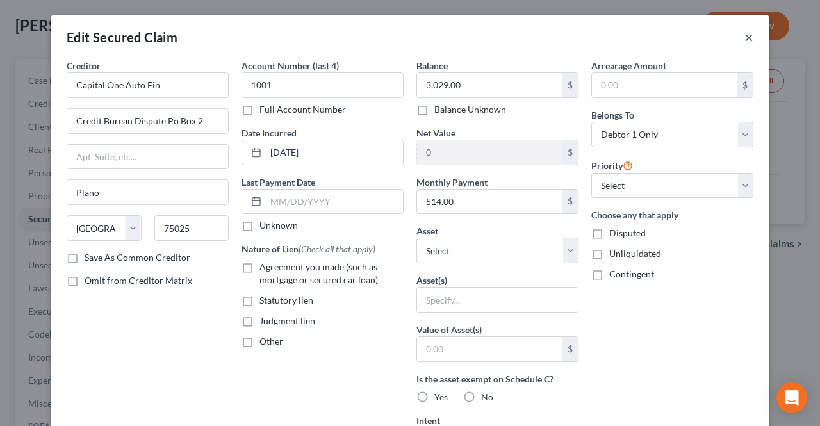
click at [745, 37] on button "×" at bounding box center [749, 36] width 9 height 15
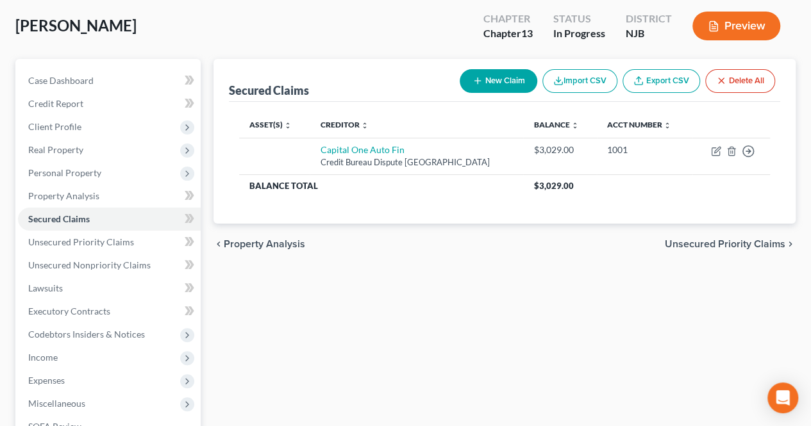
click at [701, 239] on span "Unsecured Priority Claims" at bounding box center [725, 244] width 121 height 10
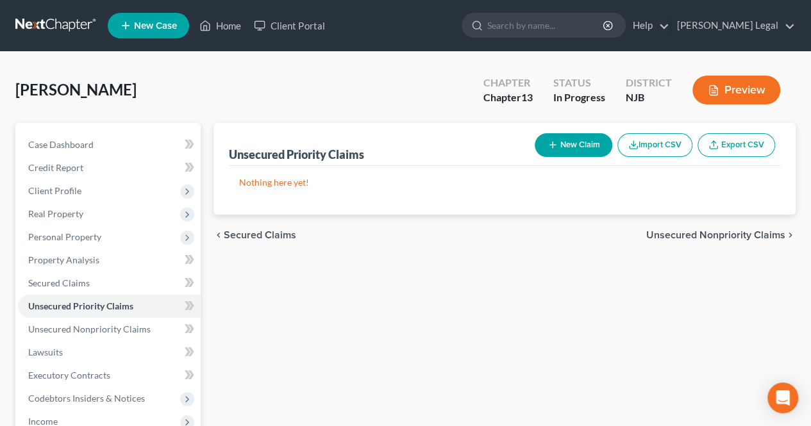
click at [699, 234] on span "Unsecured Nonpriority Claims" at bounding box center [715, 235] width 139 height 10
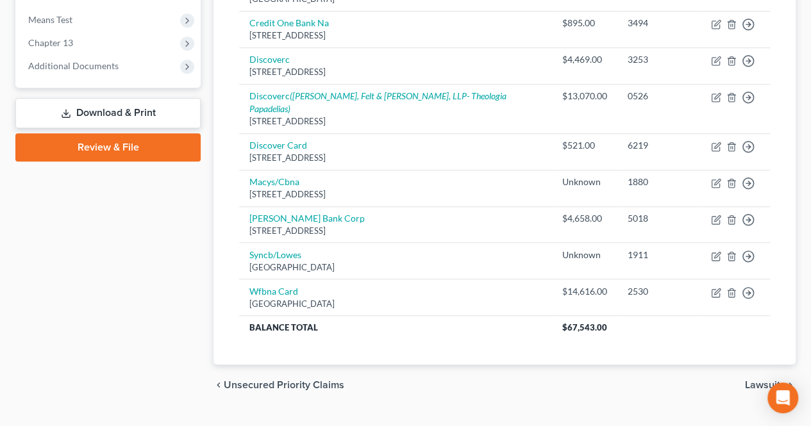
click at [756, 380] on span "Lawsuits" at bounding box center [765, 385] width 40 height 10
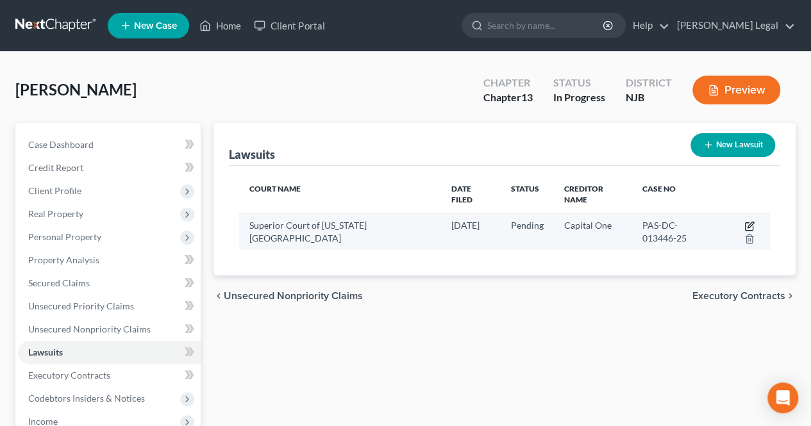
click at [749, 221] on icon "button" at bounding box center [749, 226] width 10 height 10
select select "33"
select select "0"
select select "4"
select select "36"
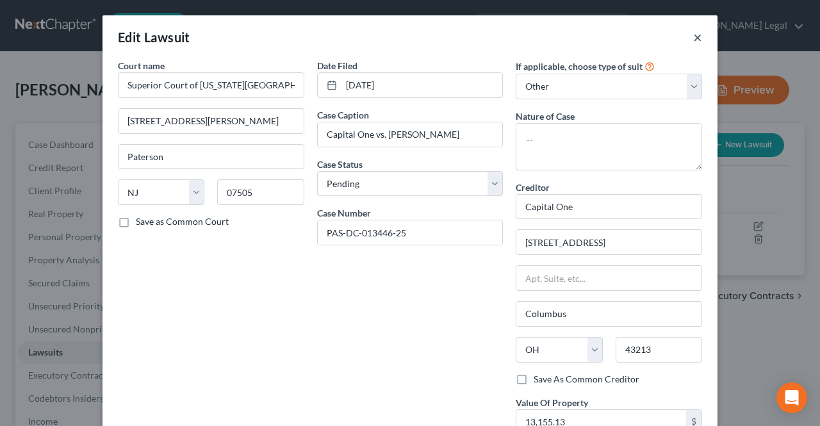
click at [696, 35] on button "×" at bounding box center [698, 36] width 9 height 15
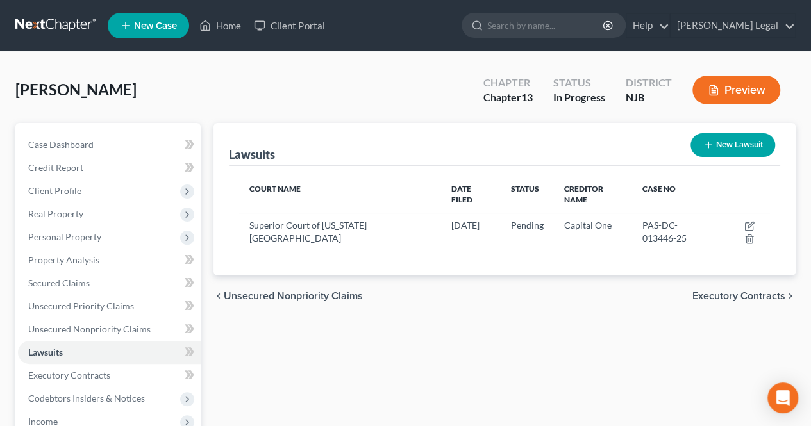
click at [701, 298] on span "Executory Contracts" at bounding box center [738, 296] width 93 height 10
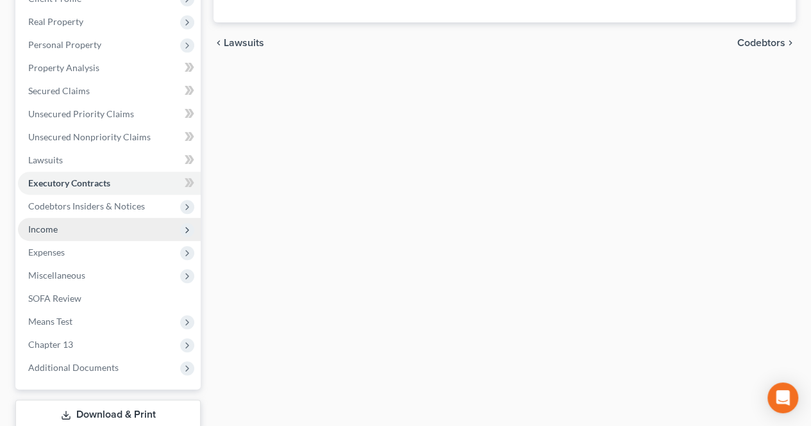
click at [73, 231] on span "Income" at bounding box center [109, 229] width 183 height 23
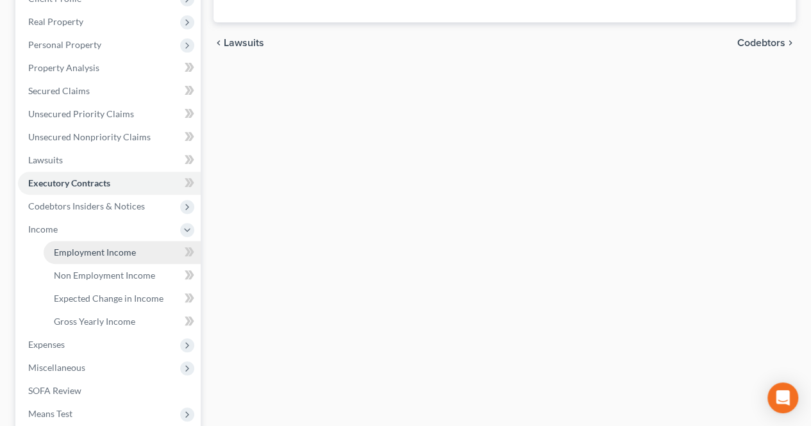
click at [61, 249] on span "Employment Income" at bounding box center [95, 252] width 82 height 11
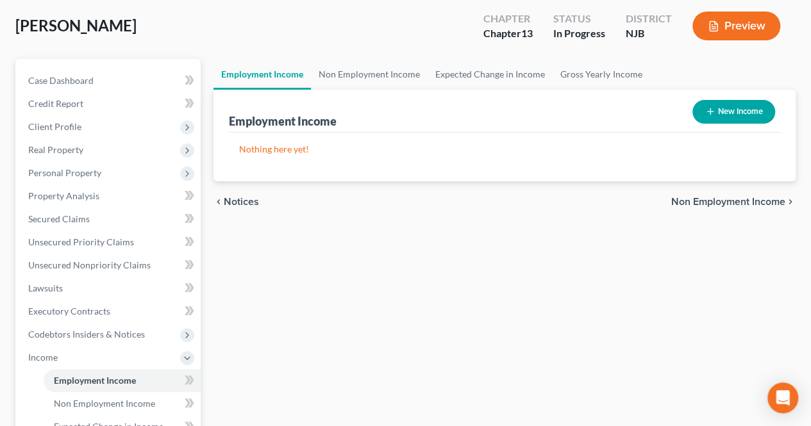
click at [690, 205] on span "Non Employment Income" at bounding box center [728, 202] width 114 height 10
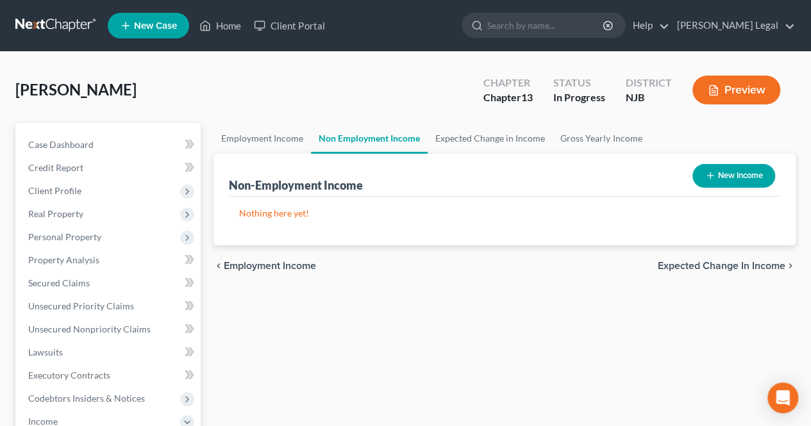
click at [679, 262] on span "Expected Change in Income" at bounding box center [722, 266] width 128 height 10
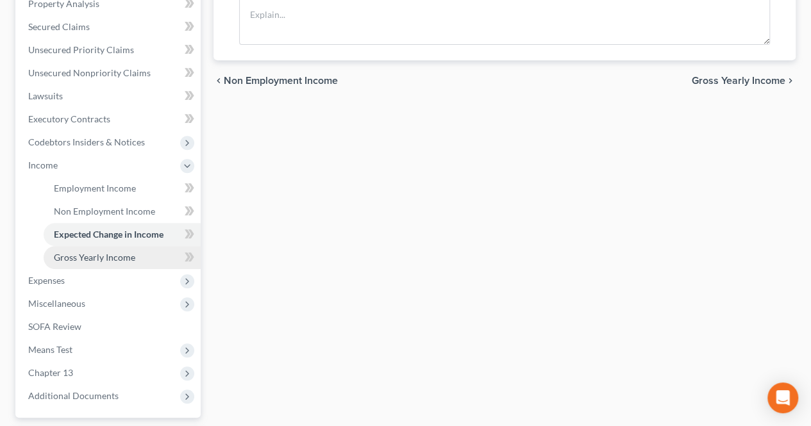
click at [119, 252] on span "Gross Yearly Income" at bounding box center [94, 257] width 81 height 11
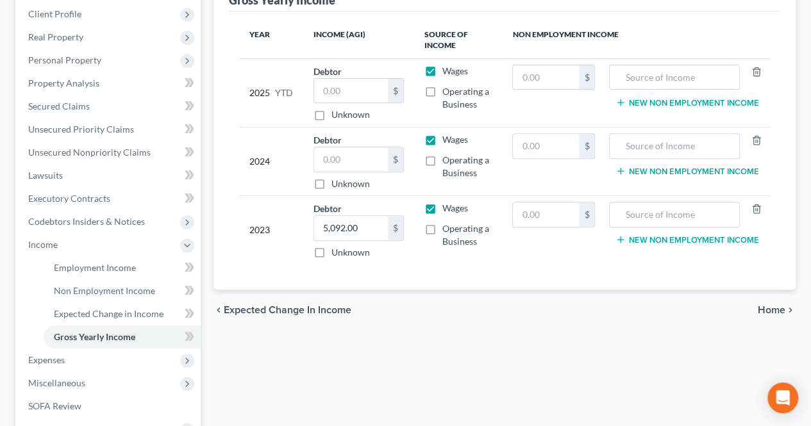
scroll to position [256, 0]
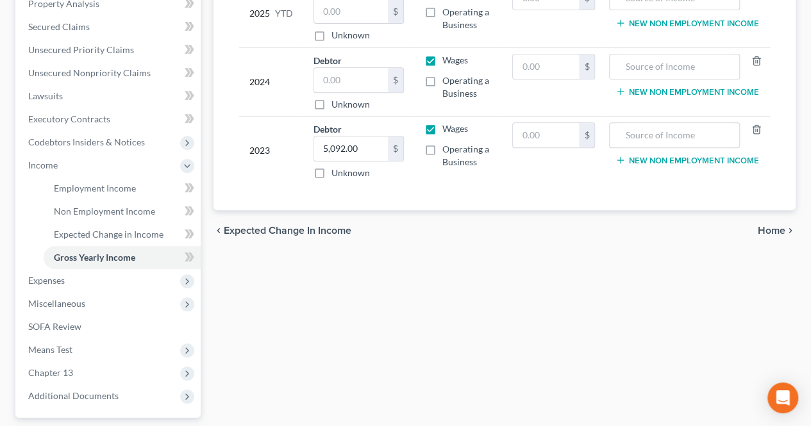
click at [783, 228] on span "Home" at bounding box center [772, 231] width 28 height 10
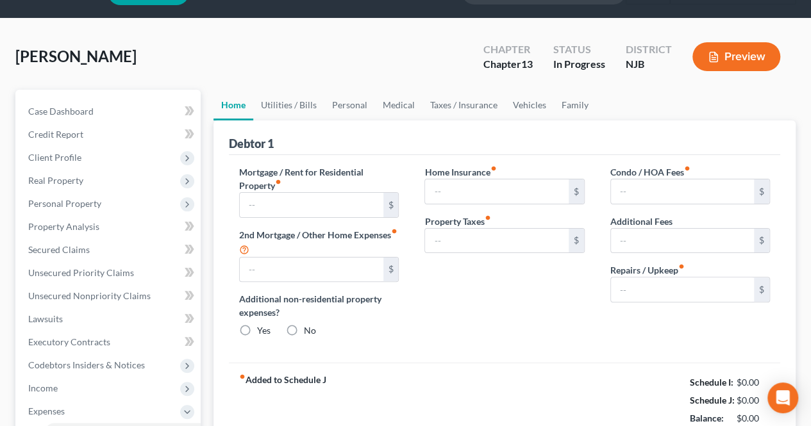
type input "0.00"
radio input "true"
type input "0.00"
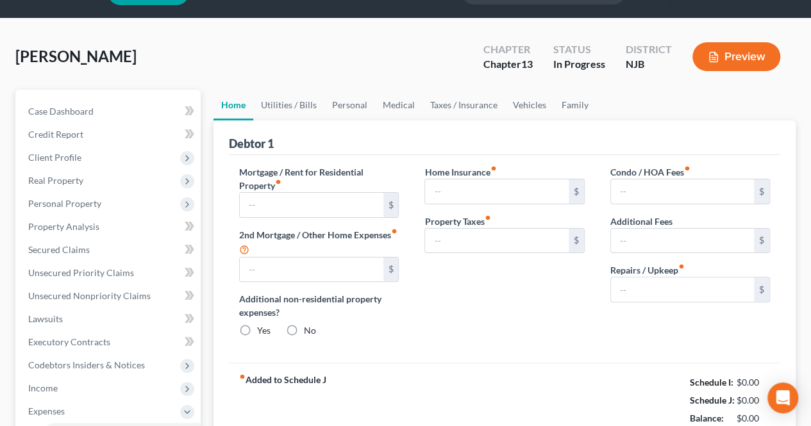
type input "0.00"
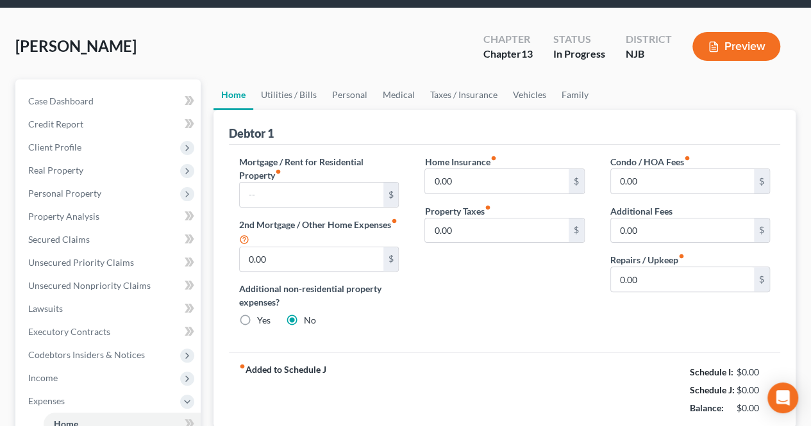
scroll to position [64, 0]
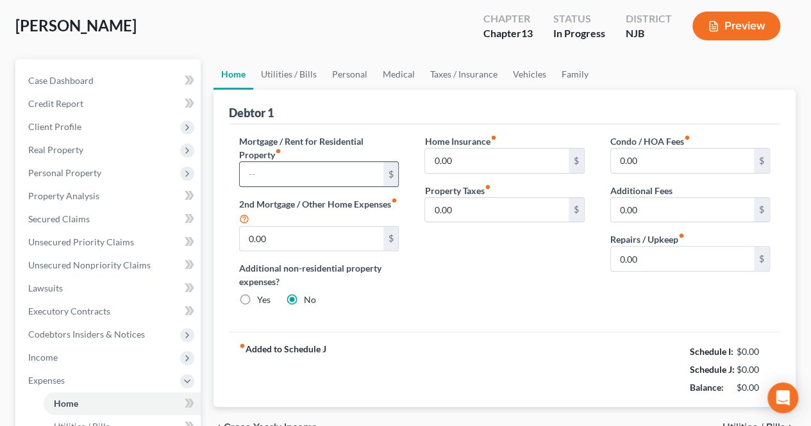
click at [322, 162] on input "text" at bounding box center [311, 174] width 143 height 24
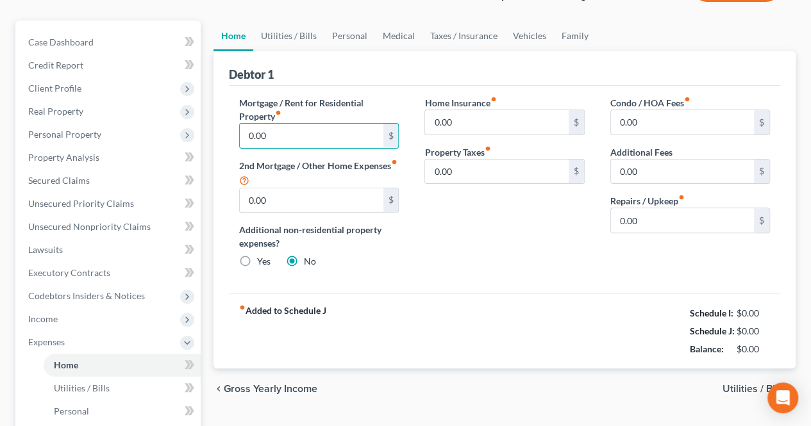
scroll to position [128, 0]
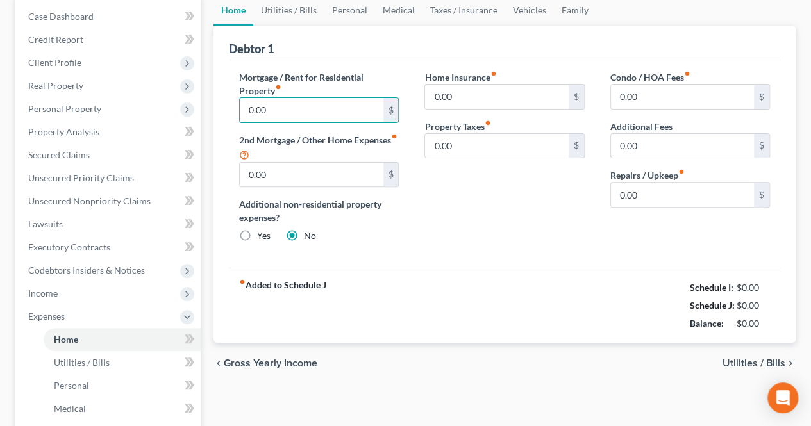
type input "0.00"
drag, startPoint x: 728, startPoint y: 363, endPoint x: 720, endPoint y: 360, distance: 7.5
click at [728, 362] on span "Utilities / Bills" at bounding box center [753, 363] width 63 height 10
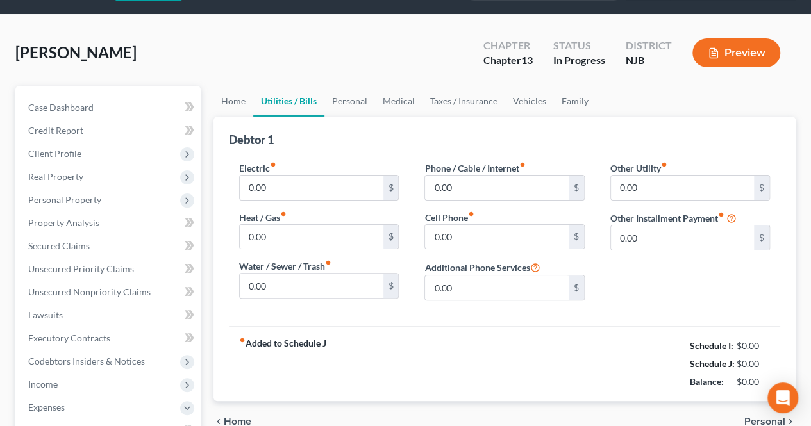
scroll to position [64, 0]
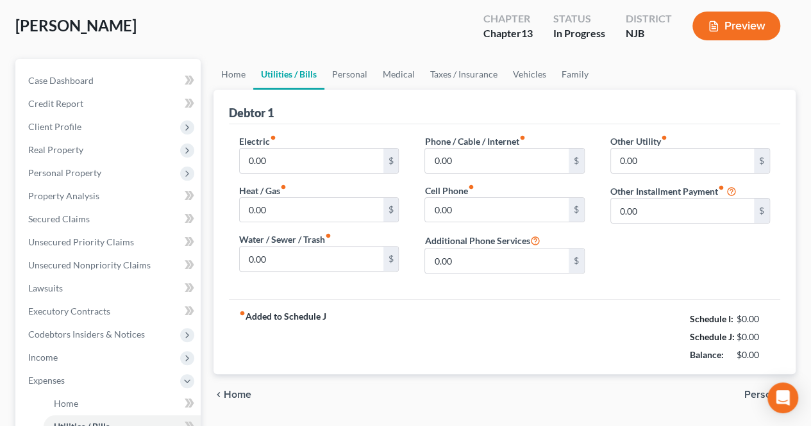
click at [553, 295] on div "Electric fiber_manual_record 0.00 $ Heat / Gas fiber_manual_record 0.00 $ Water…" at bounding box center [504, 211] width 551 height 175
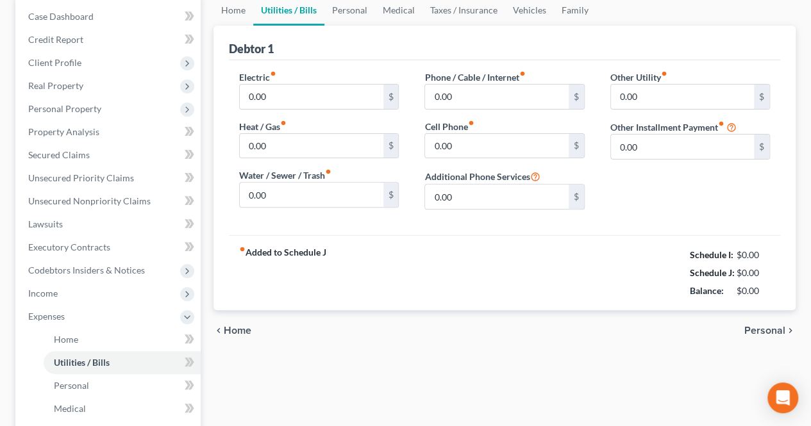
click at [768, 326] on span "Personal" at bounding box center [764, 331] width 41 height 10
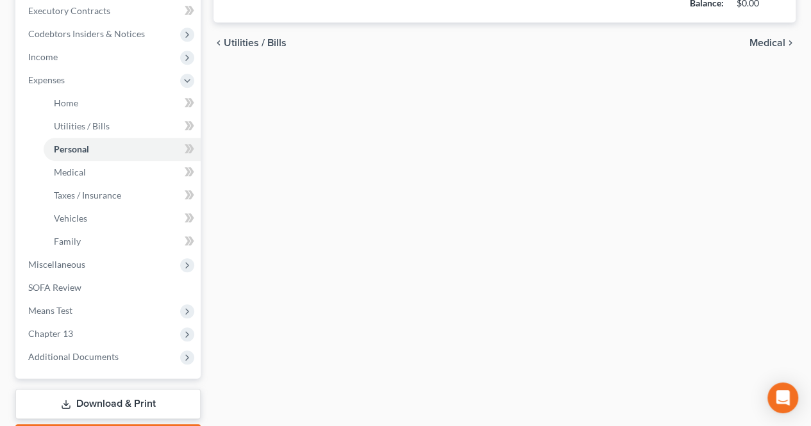
scroll to position [385, 0]
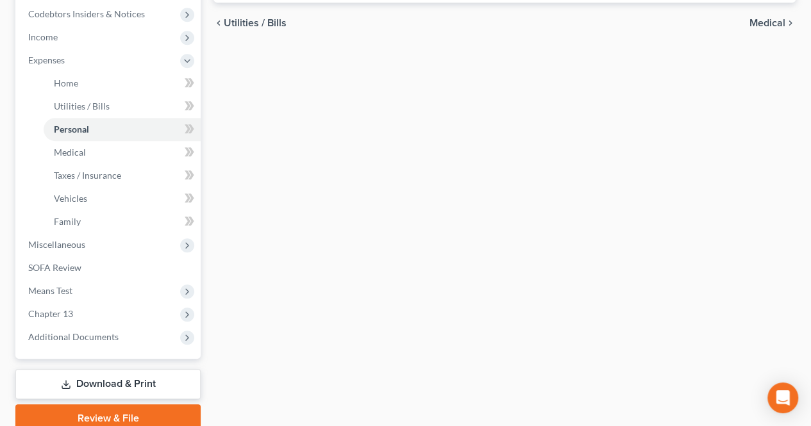
click at [347, 277] on div "Home Utilities / Bills Personal Medical Taxes / Insurance Vehicles Family Debto…" at bounding box center [504, 85] width 595 height 694
click at [148, 240] on span "Miscellaneous" at bounding box center [109, 244] width 183 height 23
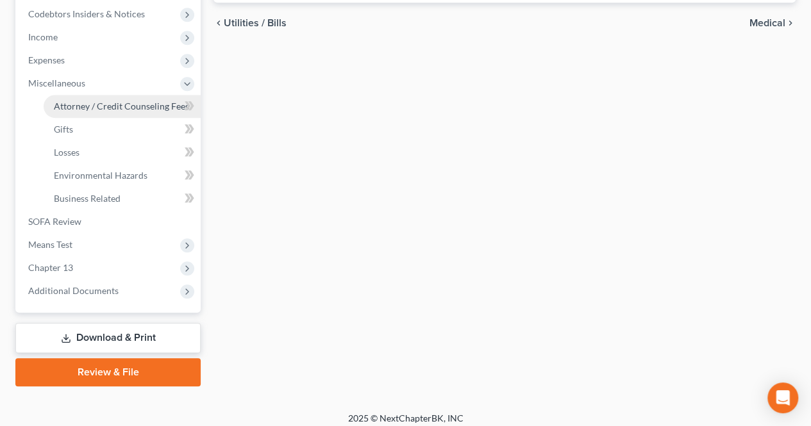
click at [103, 102] on span "Attorney / Credit Counseling Fees" at bounding box center [121, 106] width 135 height 11
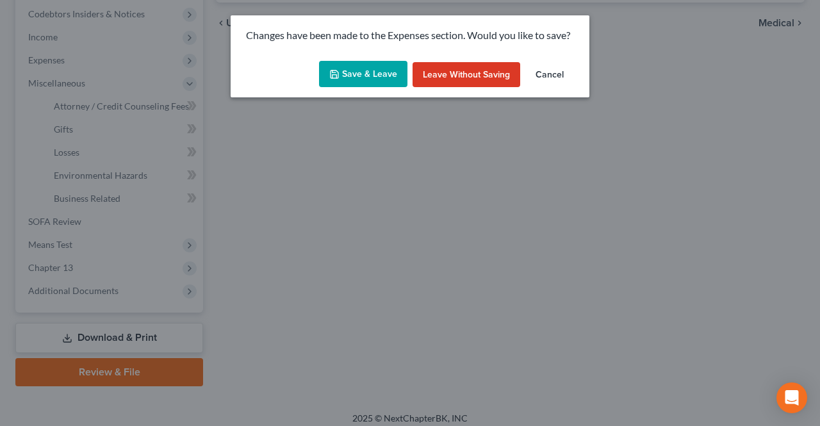
click at [364, 81] on button "Save & Leave" at bounding box center [363, 74] width 88 height 27
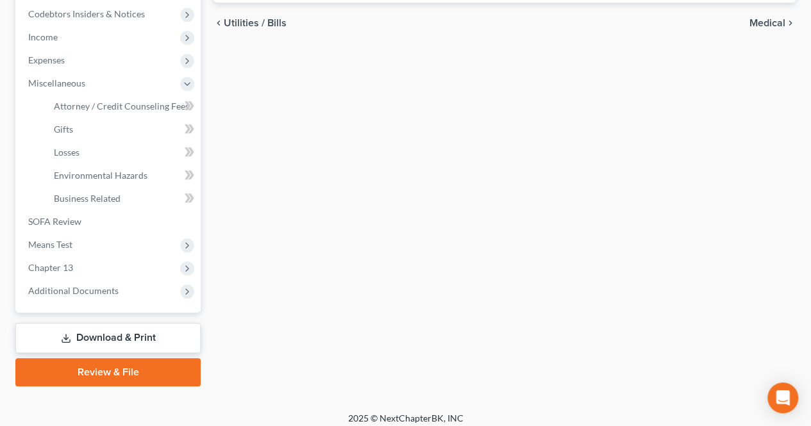
select select "0"
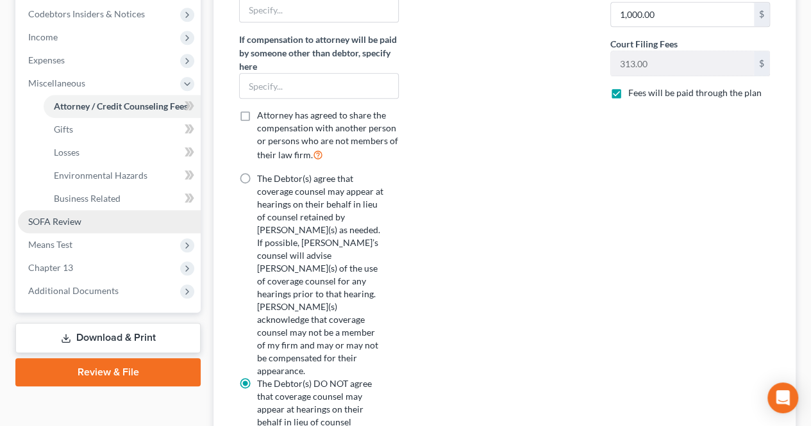
click at [128, 224] on link "SOFA Review" at bounding box center [109, 221] width 183 height 23
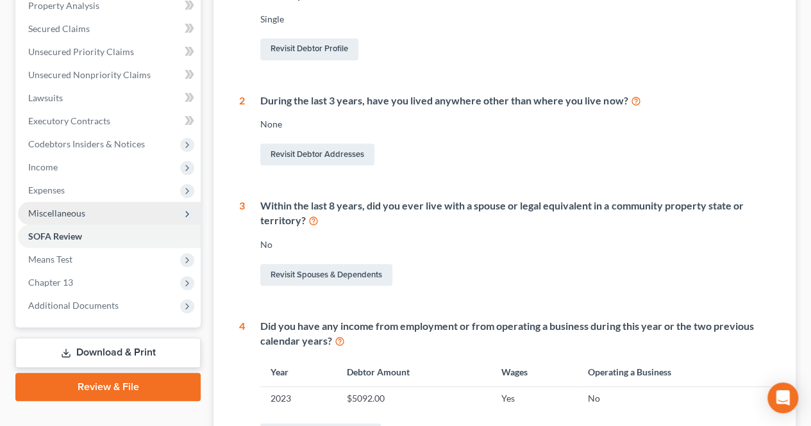
scroll to position [256, 0]
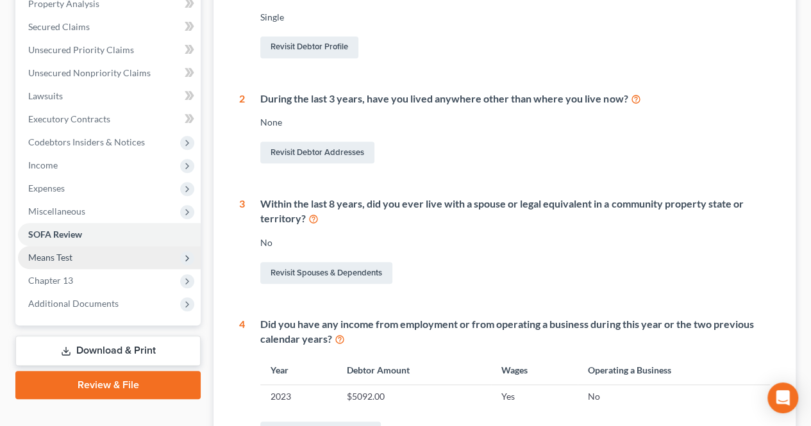
click at [138, 253] on span "Means Test" at bounding box center [109, 257] width 183 height 23
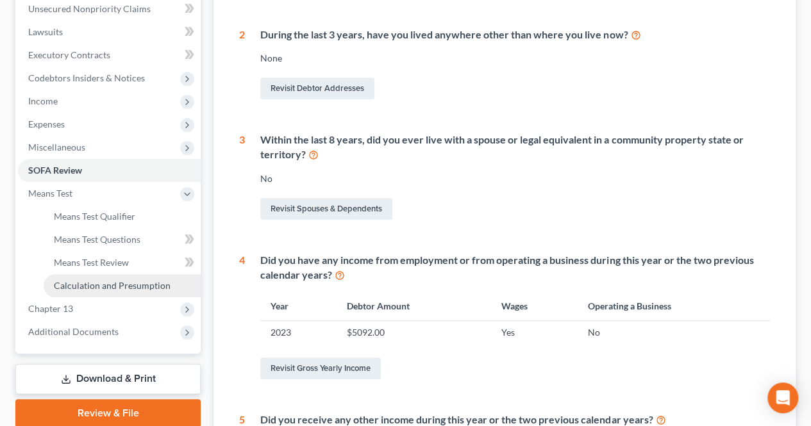
click at [158, 292] on link "Calculation and Presumption" at bounding box center [122, 285] width 157 height 23
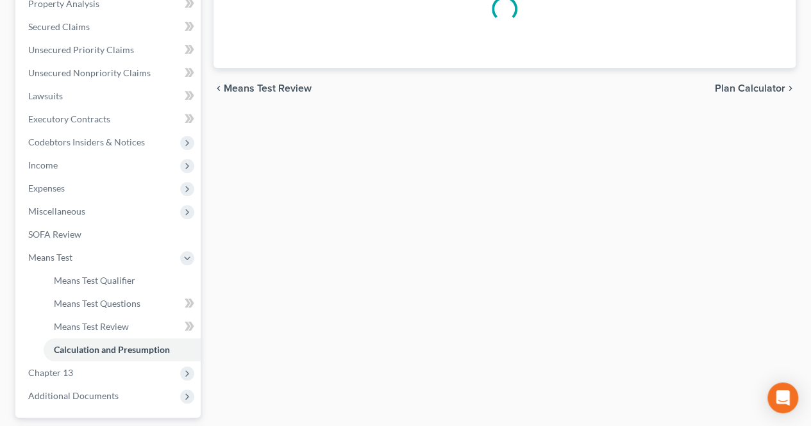
scroll to position [369, 0]
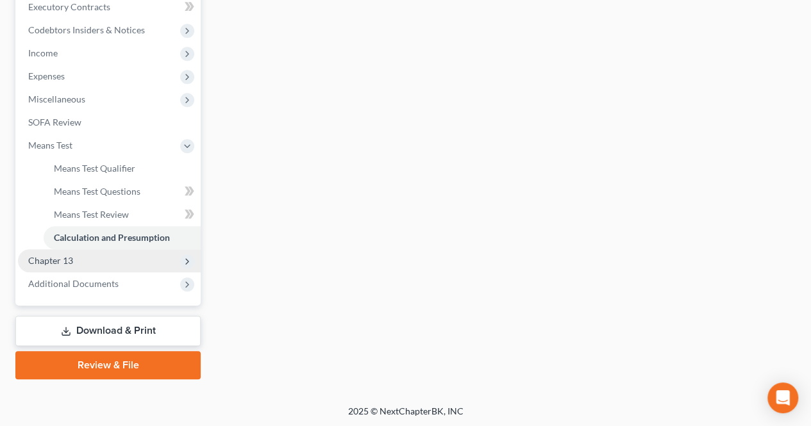
click at [138, 260] on span "Chapter 13" at bounding box center [109, 260] width 183 height 23
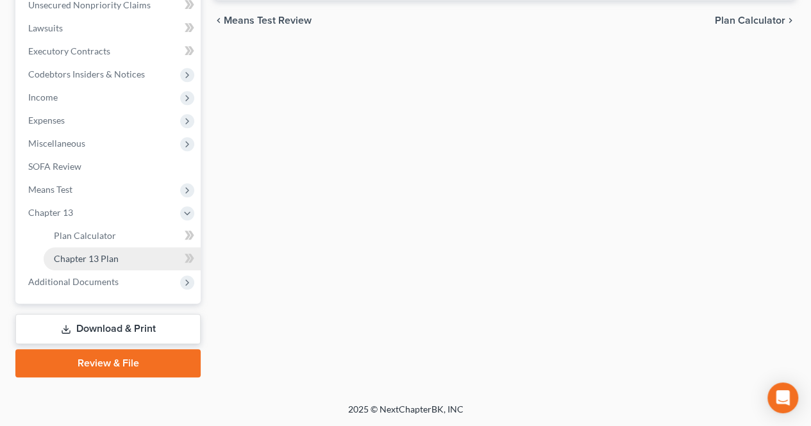
scroll to position [322, 0]
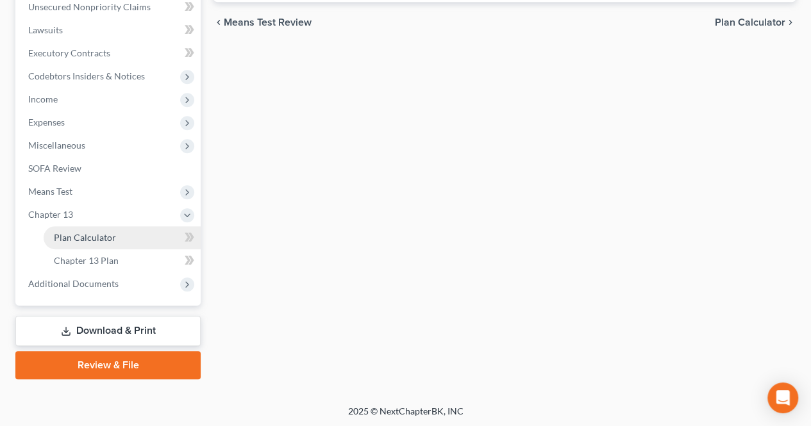
click at [153, 237] on link "Plan Calculator" at bounding box center [122, 237] width 157 height 23
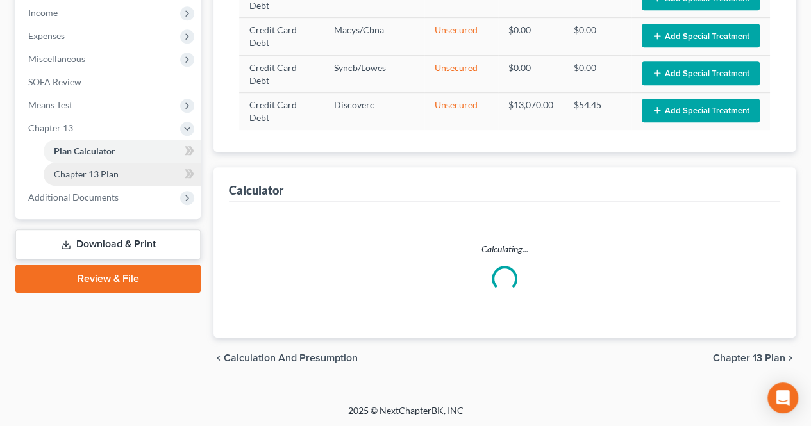
click at [128, 174] on link "Chapter 13 Plan" at bounding box center [122, 174] width 157 height 23
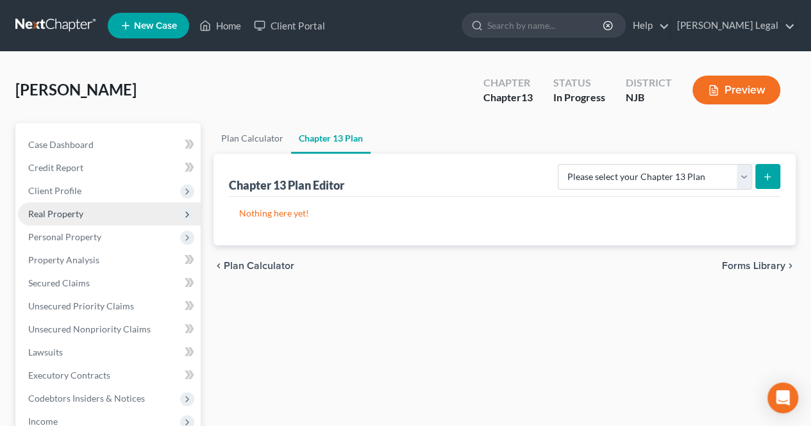
click at [108, 215] on span "Real Property" at bounding box center [109, 214] width 183 height 23
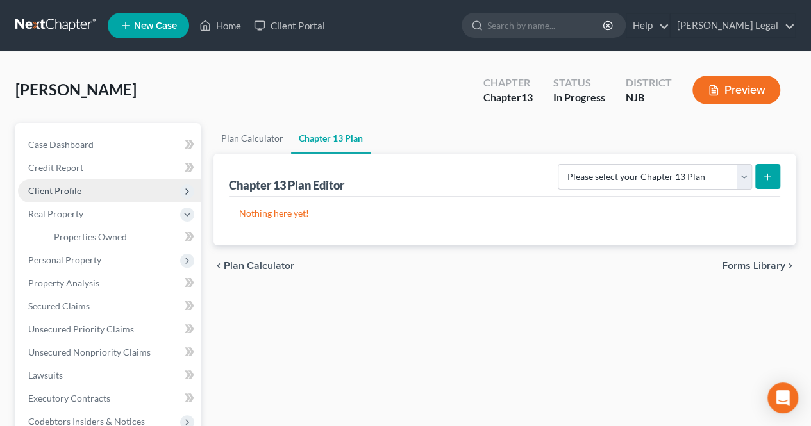
click at [114, 192] on span "Client Profile" at bounding box center [109, 190] width 183 height 23
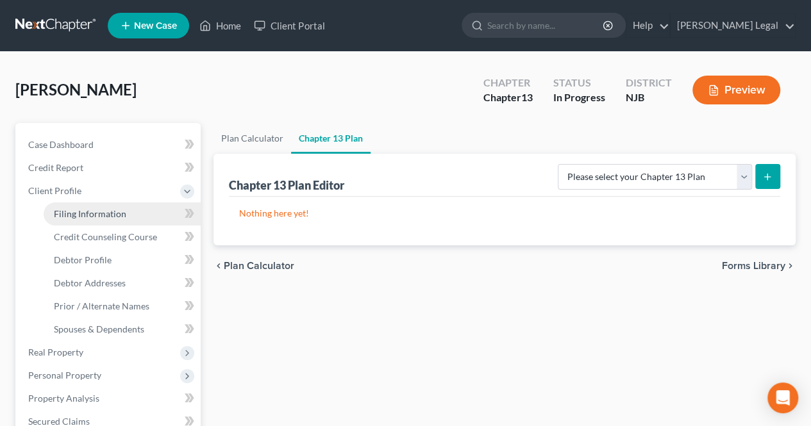
click at [131, 214] on link "Filing Information" at bounding box center [122, 214] width 157 height 23
select select "1"
select select "0"
select select "3"
select select "51"
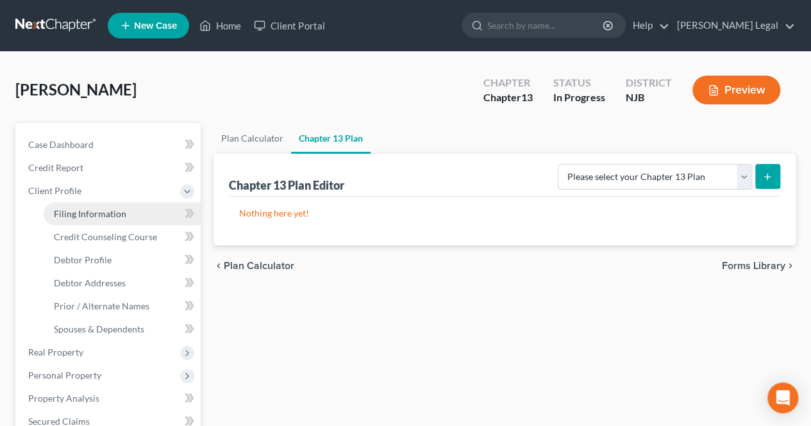
select select "0"
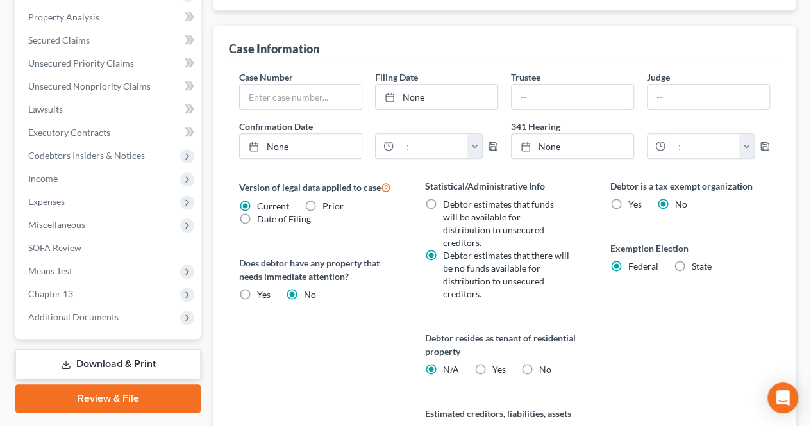
scroll to position [449, 0]
